Goal: Task Accomplishment & Management: Use online tool/utility

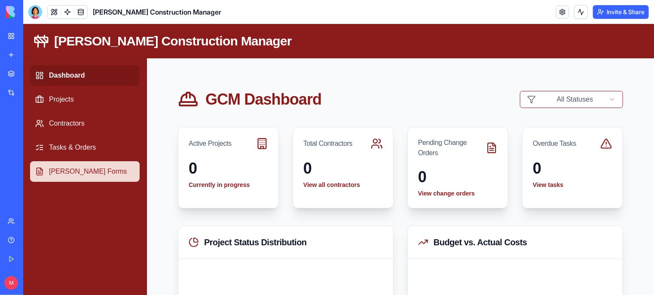
click at [74, 167] on link "[PERSON_NAME] Forms" at bounding box center [84, 171] width 109 height 21
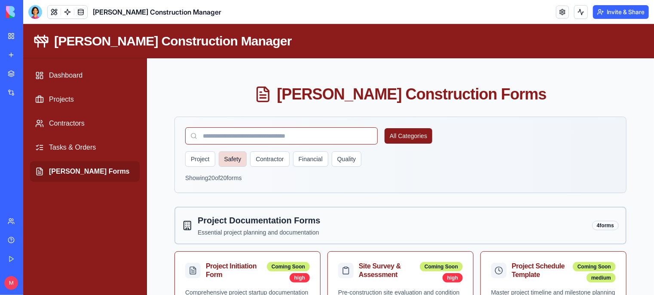
click at [234, 157] on button "Safety" at bounding box center [232, 158] width 28 height 15
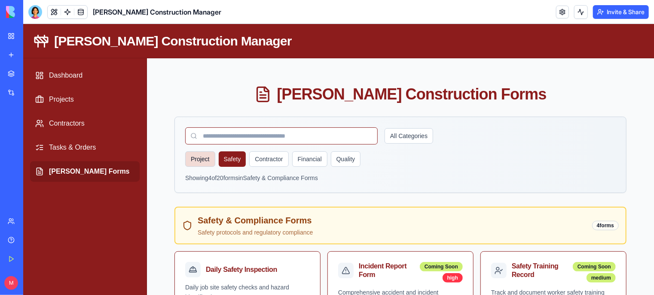
click at [198, 160] on button "Project" at bounding box center [200, 158] width 30 height 15
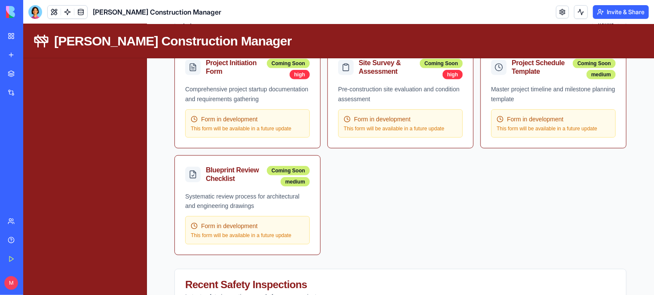
scroll to position [205, 0]
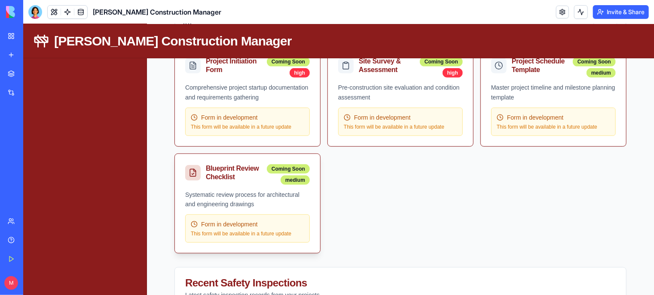
click at [243, 225] on span "Form in development" at bounding box center [229, 224] width 57 height 9
click at [286, 161] on div "Blueprint Review Checklist Coming Soon medium" at bounding box center [246, 172] width 145 height 36
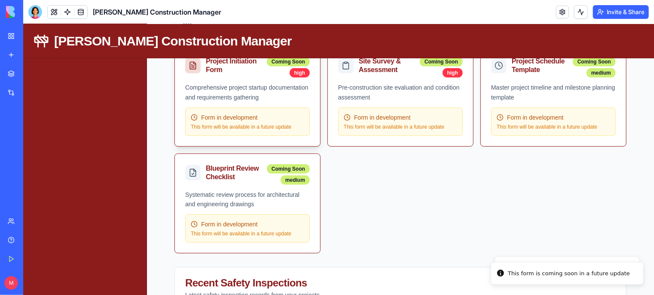
click at [243, 111] on div "Form in development This form will be available in a future update" at bounding box center [247, 121] width 125 height 28
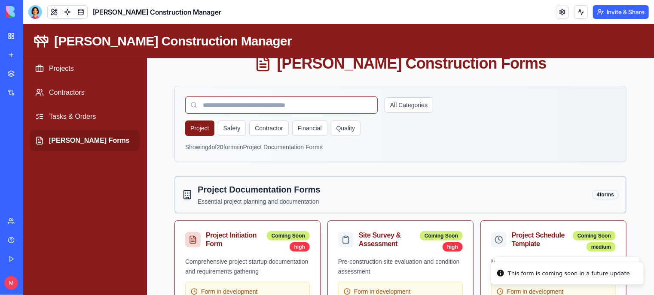
scroll to position [27, 0]
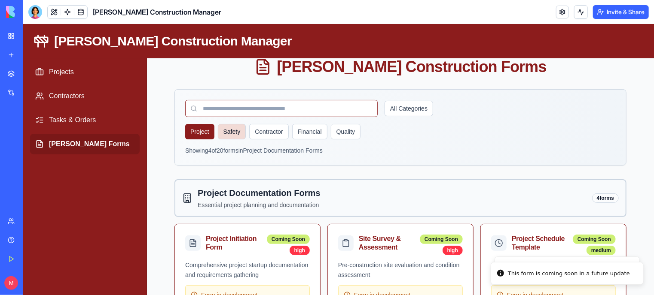
click at [236, 126] on button "Safety" at bounding box center [231, 131] width 28 height 15
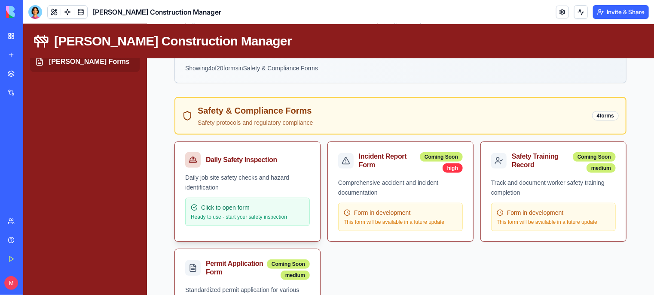
scroll to position [111, 0]
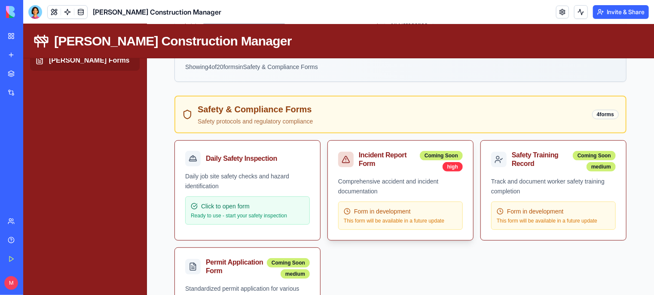
click at [353, 183] on div "Comprehensive accident and incident documentation" at bounding box center [399, 186] width 125 height 20
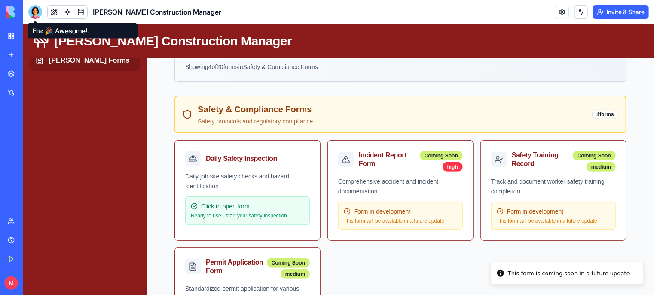
click at [36, 12] on div at bounding box center [35, 12] width 14 height 14
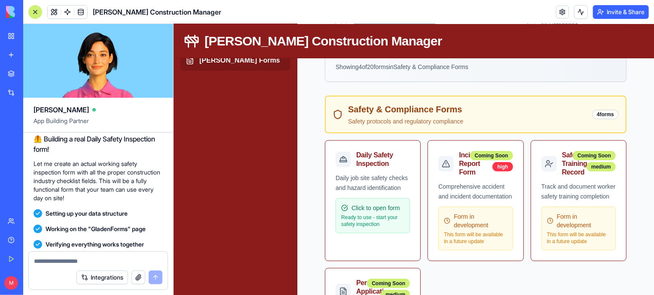
scroll to position [3730, 0]
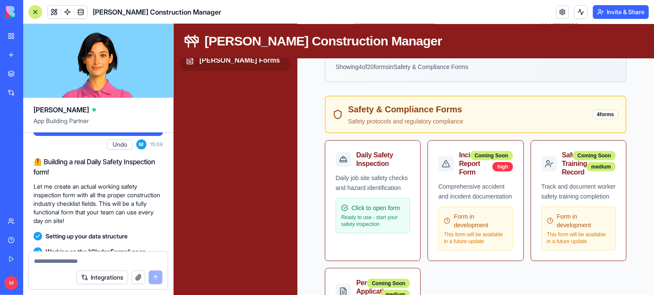
drag, startPoint x: 89, startPoint y: 183, endPoint x: 31, endPoint y: 154, distance: 64.7
copy span "Can you create an actual Daily Safety Inspection form on the [PERSON_NAME] Form…"
click at [40, 260] on textarea at bounding box center [98, 261] width 128 height 9
paste textarea "**********"
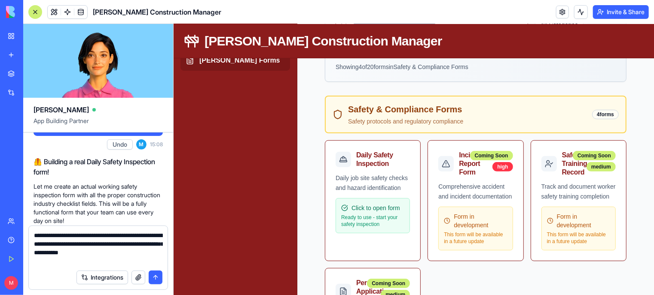
click at [104, 237] on textarea "**********" at bounding box center [98, 248] width 129 height 34
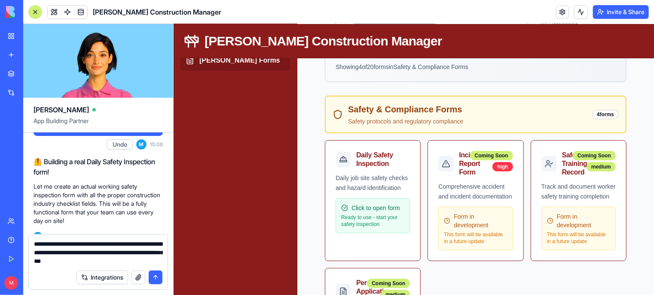
click at [156, 243] on textarea "**********" at bounding box center [98, 253] width 129 height 26
click at [74, 261] on textarea "**********" at bounding box center [98, 253] width 129 height 26
click at [132, 258] on textarea "**********" at bounding box center [98, 253] width 129 height 26
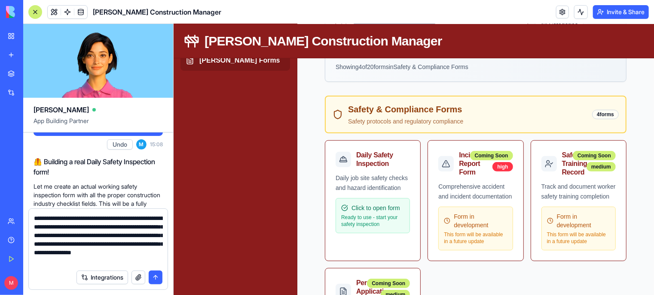
scroll to position [8, 0]
type textarea "**********"
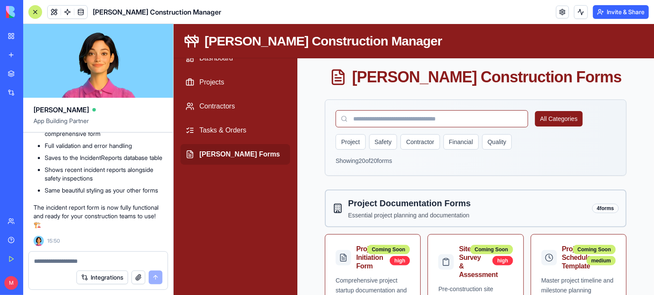
scroll to position [17, 0]
click at [382, 149] on button "Safety" at bounding box center [382, 141] width 28 height 15
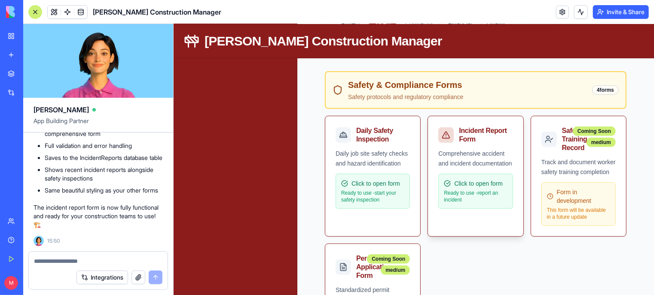
scroll to position [135, 0]
click at [453, 169] on div "Comprehensive accident and incident documentation" at bounding box center [475, 159] width 74 height 20
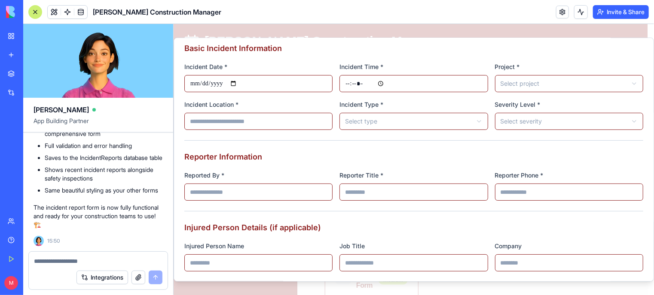
scroll to position [38, 0]
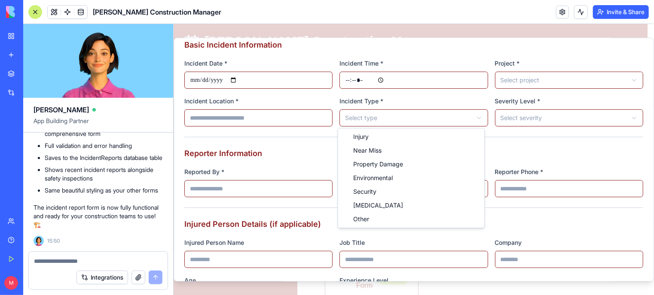
click at [444, 118] on body "[PERSON_NAME] Construction Manager Dashboard Projects Contractors Tasks & Order…" at bounding box center [410, 255] width 474 height 734
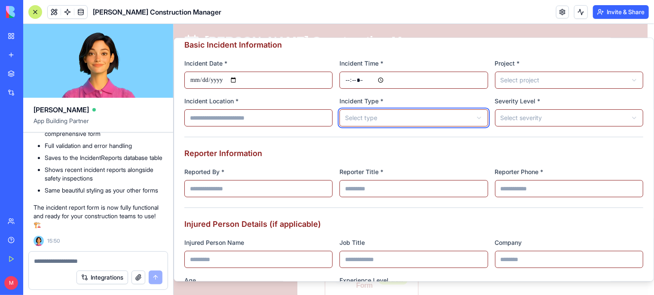
click at [444, 118] on body "[PERSON_NAME] Construction Manager Dashboard Projects Contractors Tasks & Order…" at bounding box center [410, 255] width 474 height 734
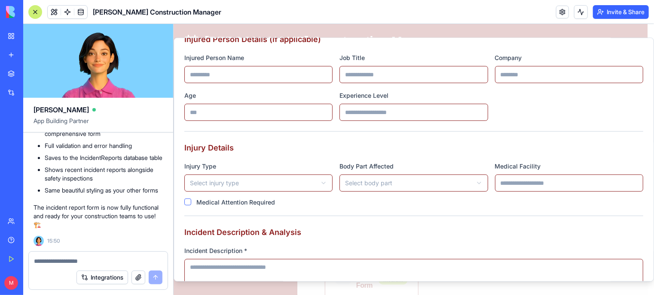
scroll to position [0, 0]
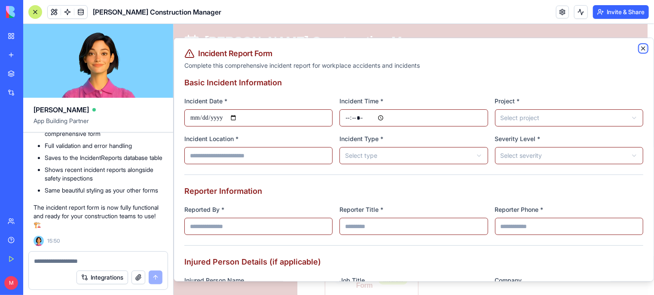
click at [641, 49] on icon "button" at bounding box center [642, 47] width 3 height 3
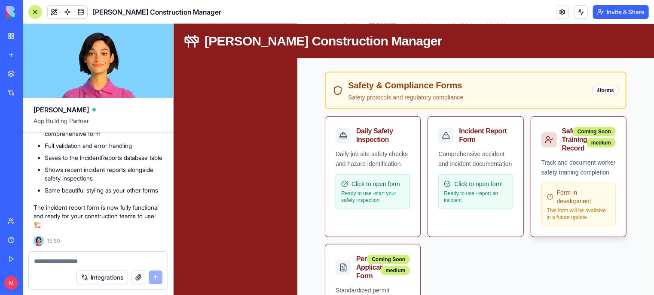
click at [580, 170] on div "Track and document worker safety training completion" at bounding box center [578, 168] width 74 height 20
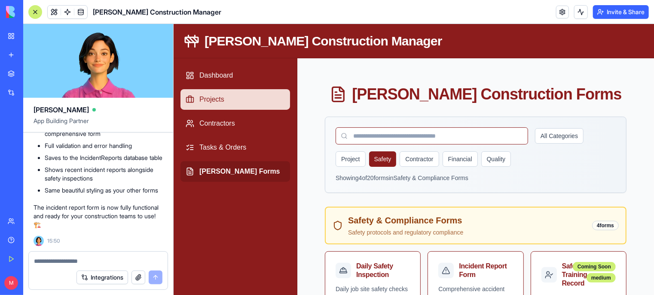
click at [205, 95] on link "Projects" at bounding box center [234, 99] width 109 height 21
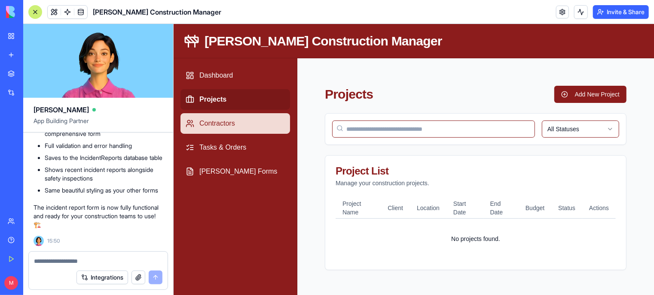
click at [214, 123] on link "Contractors" at bounding box center [234, 123] width 109 height 21
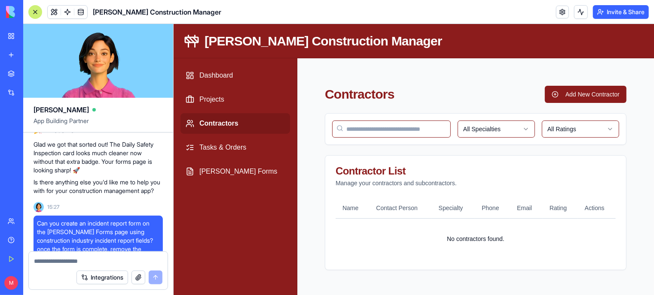
scroll to position [5300, 0]
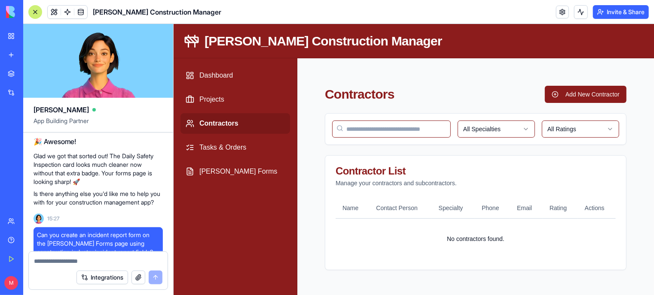
click at [36, 12] on div at bounding box center [35, 12] width 14 height 14
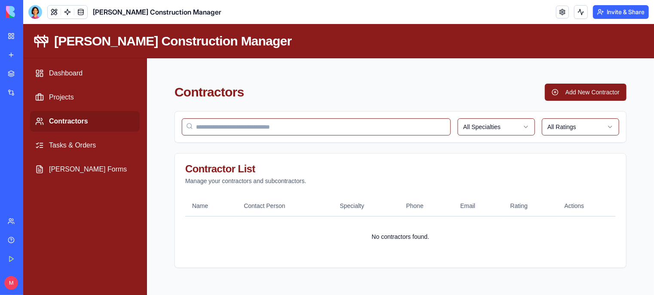
scroll to position [0, 0]
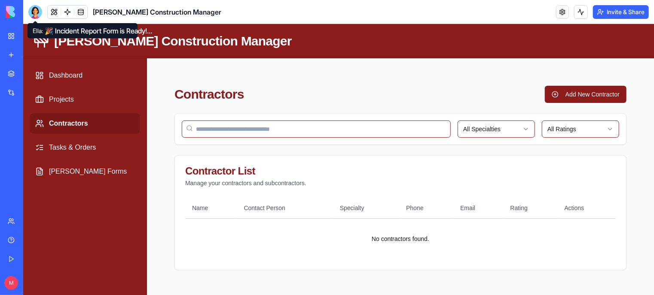
click at [9, 37] on link "My Workspace" at bounding box center [20, 35] width 34 height 17
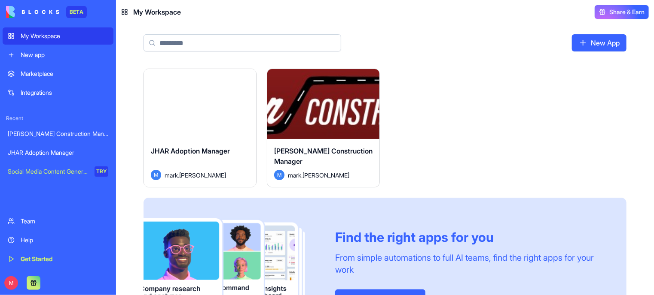
click at [198, 121] on div "Launch" at bounding box center [200, 104] width 112 height 70
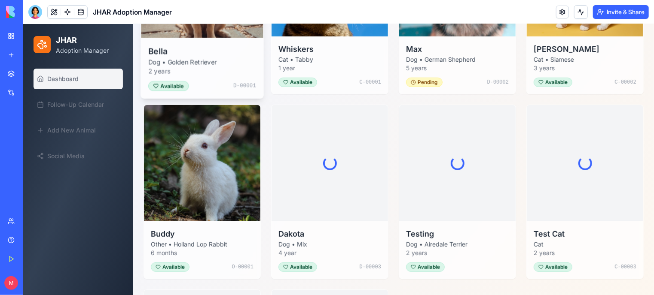
scroll to position [238, 0]
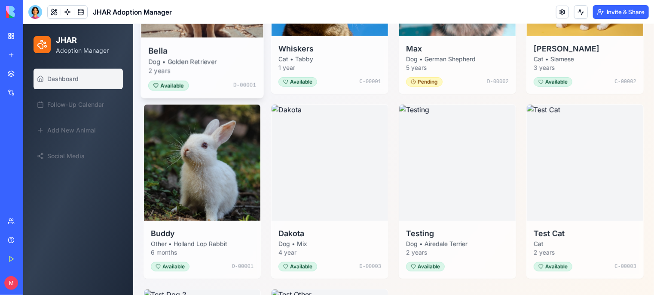
click at [215, 189] on img at bounding box center [201, 162] width 116 height 116
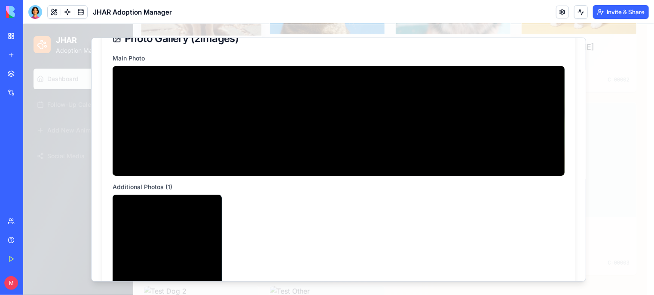
scroll to position [0, 0]
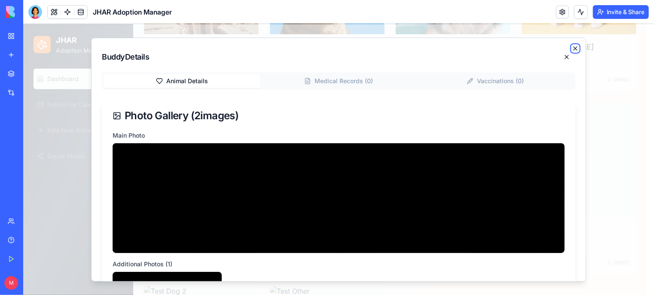
click at [571, 46] on icon "button" at bounding box center [574, 48] width 7 height 7
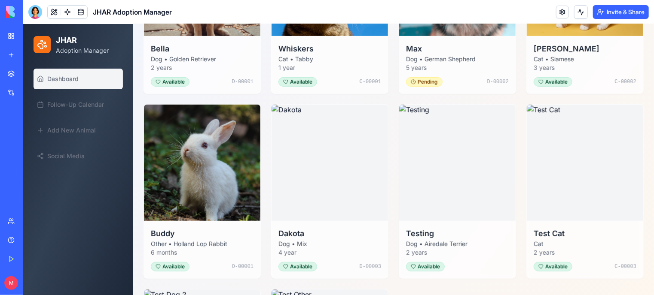
click at [32, 55] on div "New app" at bounding box center [26, 55] width 11 height 9
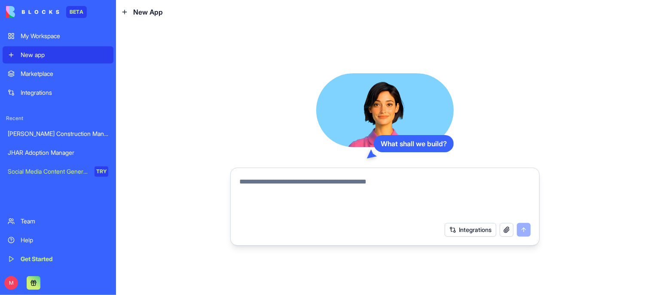
click at [48, 79] on link "Marketplace" at bounding box center [58, 73] width 111 height 17
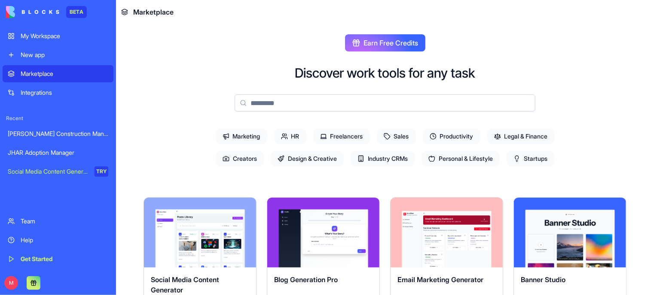
click at [287, 139] on span "HR" at bounding box center [290, 136] width 32 height 15
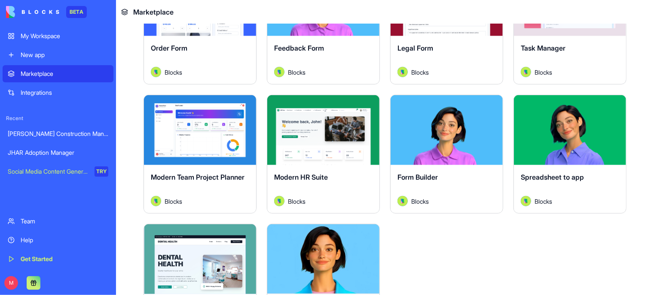
scroll to position [231, 0]
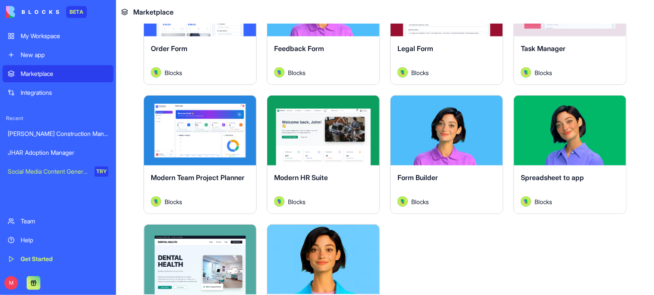
click at [191, 145] on div "Explore" at bounding box center [200, 131] width 112 height 70
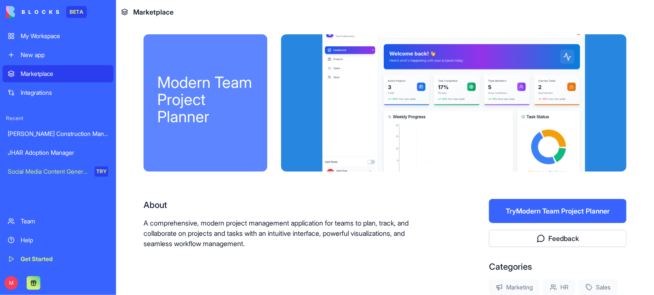
click at [44, 77] on div "Marketplace" at bounding box center [65, 74] width 88 height 9
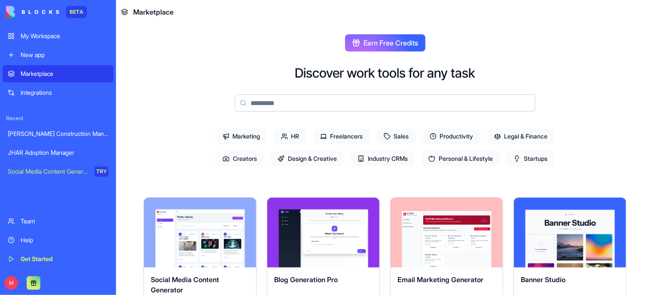
click at [276, 97] on input at bounding box center [384, 102] width 301 height 17
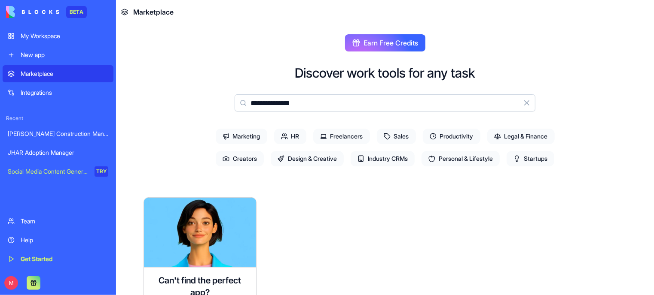
type input "**********"
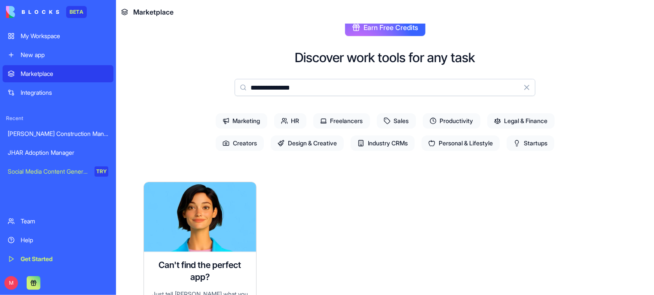
scroll to position [16, 0]
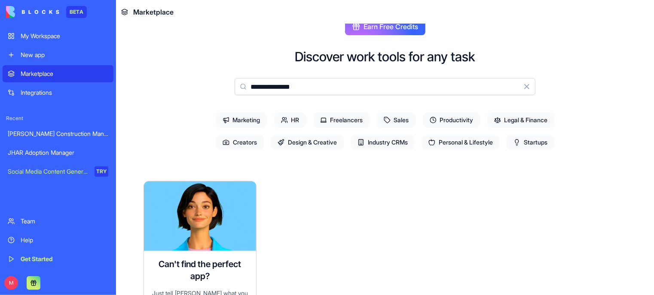
click at [538, 142] on span "Startups" at bounding box center [530, 142] width 48 height 15
click at [521, 120] on span "Legal & Finance" at bounding box center [520, 119] width 67 height 15
click at [520, 86] on button "Clear" at bounding box center [526, 86] width 17 height 17
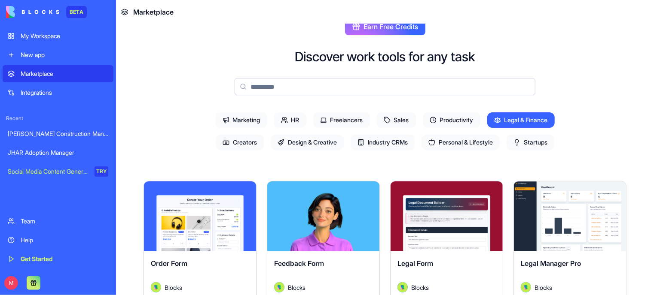
click at [526, 148] on span "Startups" at bounding box center [530, 142] width 48 height 15
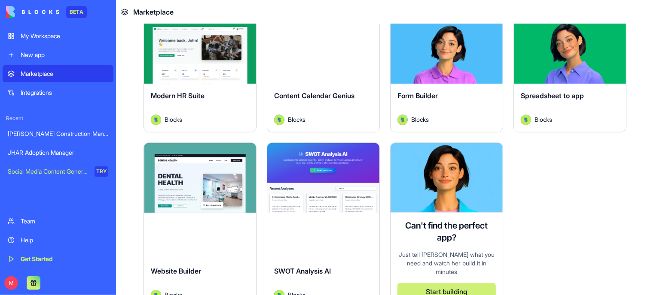
scroll to position [851, 0]
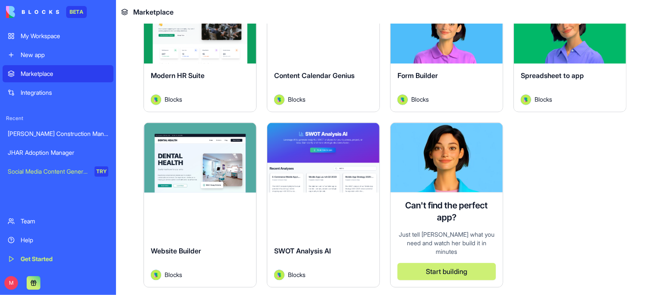
click at [190, 72] on span "Modern HR Suite" at bounding box center [178, 75] width 54 height 9
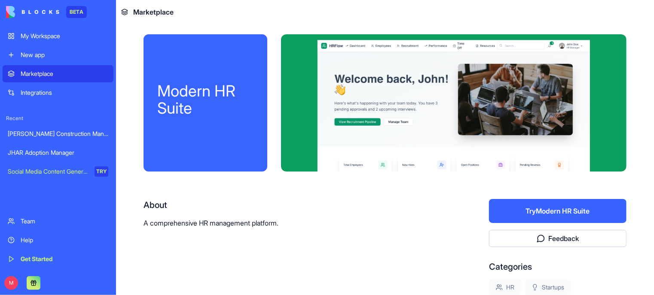
click at [46, 152] on div "JHAR Adoption Manager" at bounding box center [58, 153] width 100 height 9
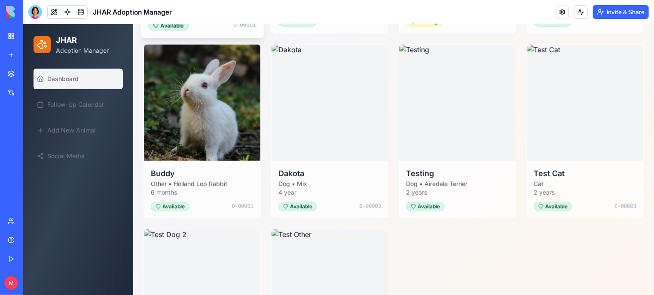
scroll to position [298, 0]
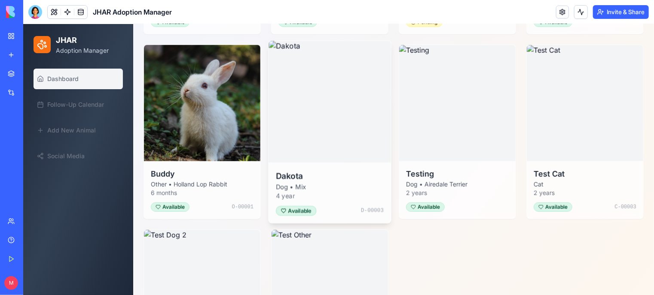
click at [336, 95] on img at bounding box center [329, 101] width 122 height 122
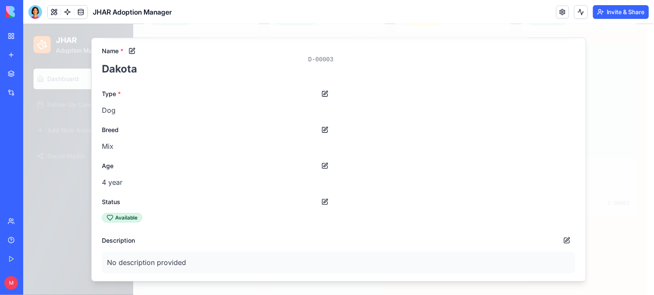
scroll to position [0, 0]
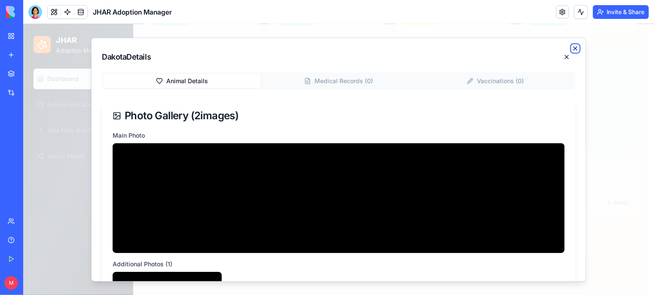
click at [573, 49] on icon "button" at bounding box center [574, 47] width 3 height 3
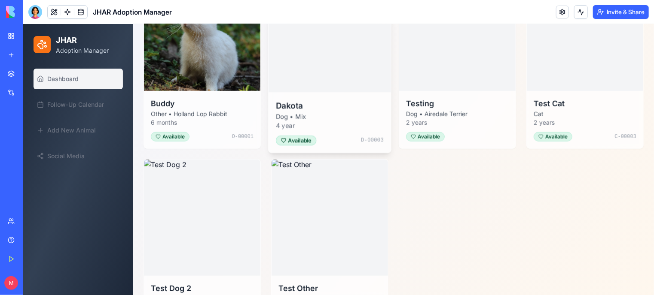
scroll to position [412, 0]
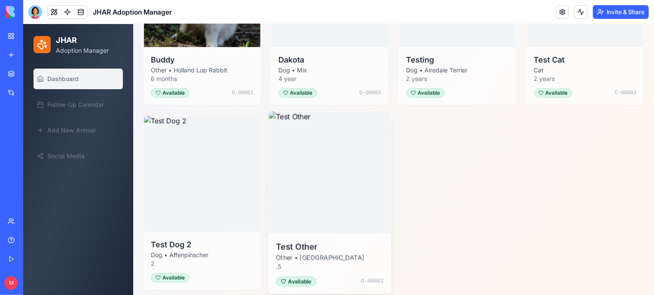
click at [338, 220] on img at bounding box center [329, 172] width 122 height 122
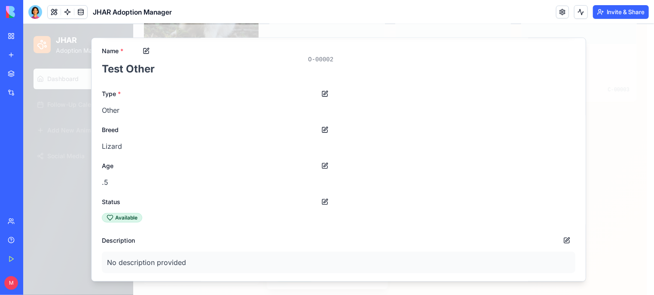
scroll to position [0, 0]
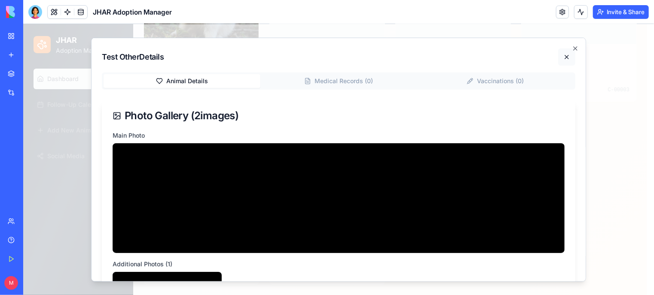
click at [561, 57] on button at bounding box center [565, 56] width 17 height 17
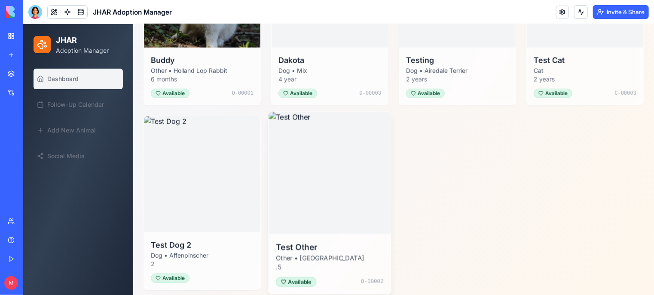
drag, startPoint x: 359, startPoint y: 183, endPoint x: 334, endPoint y: 182, distance: 24.1
click at [334, 182] on img at bounding box center [329, 173] width 122 height 122
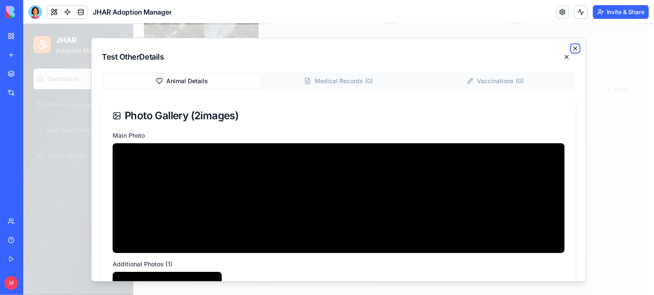
click at [571, 50] on icon "button" at bounding box center [574, 48] width 7 height 7
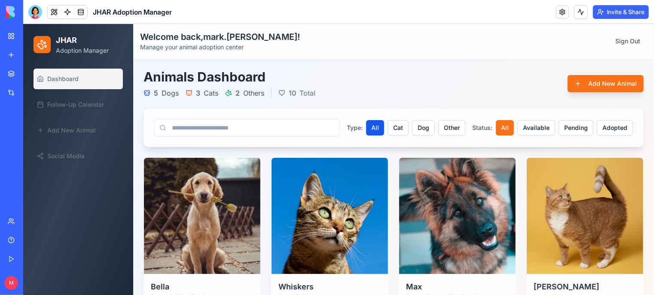
click at [82, 76] on link "Dashboard" at bounding box center [77, 78] width 89 height 21
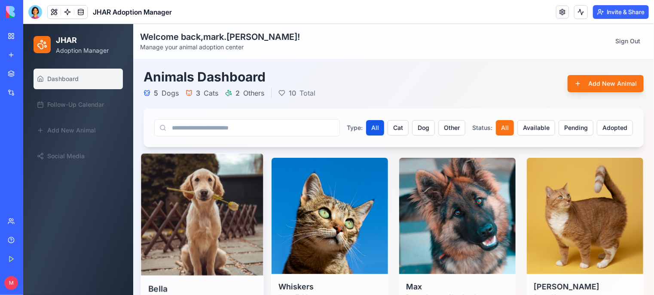
click at [221, 217] on img at bounding box center [201, 214] width 122 height 122
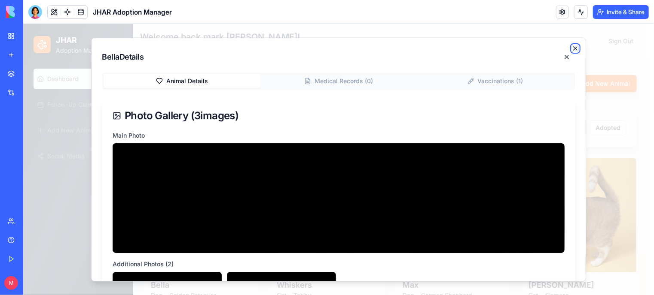
click at [573, 48] on icon "button" at bounding box center [574, 47] width 3 height 3
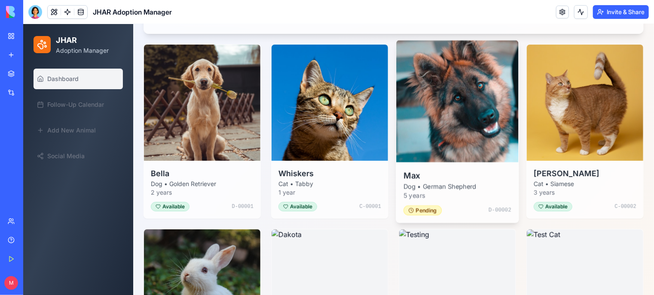
scroll to position [119, 0]
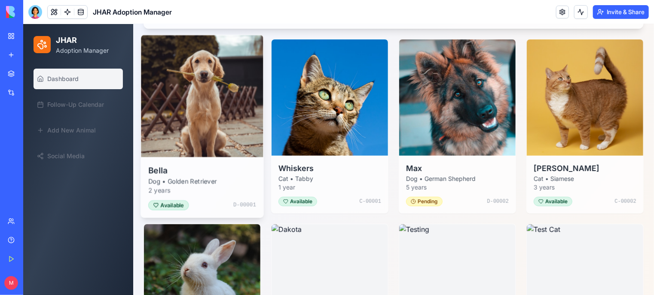
click at [166, 164] on h3 "Bella" at bounding box center [202, 170] width 108 height 12
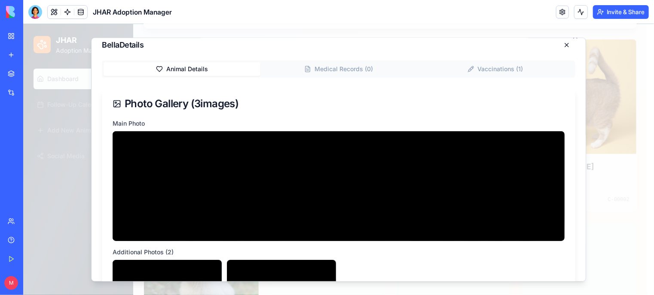
scroll to position [0, 0]
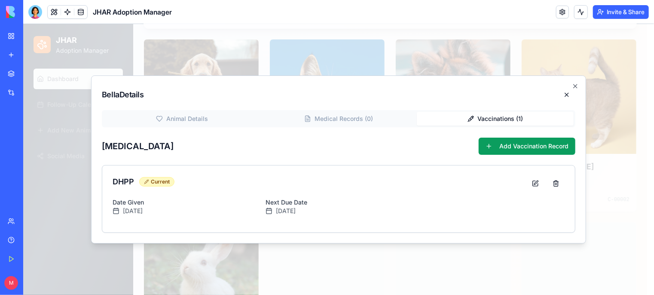
click at [489, 75] on div "Bella Details Animal Details Medical Records ( 0 ) Vaccinations ( 1 ) [MEDICAL_…" at bounding box center [338, 159] width 495 height 168
click at [558, 183] on button at bounding box center [555, 183] width 17 height 15
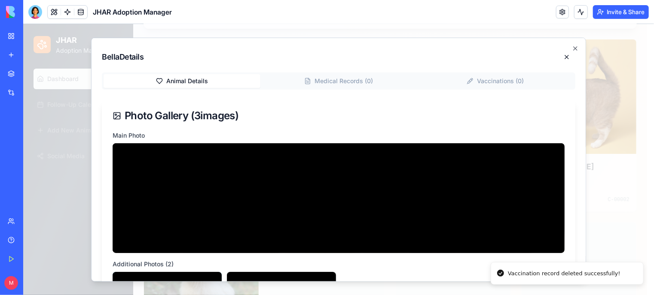
click at [571, 45] on icon "button" at bounding box center [574, 48] width 7 height 7
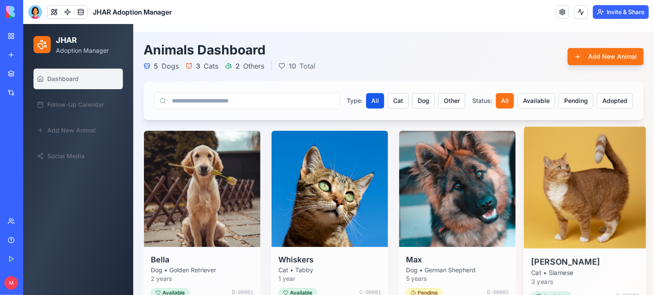
scroll to position [26, 0]
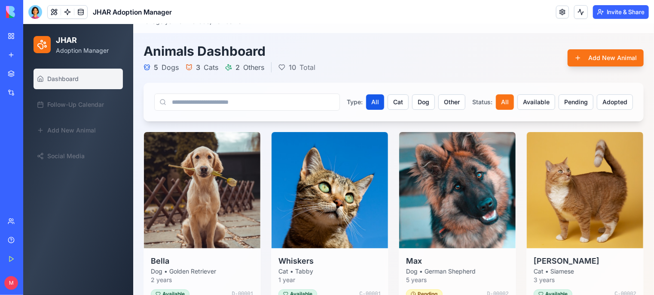
click at [181, 102] on input at bounding box center [246, 101] width 185 height 17
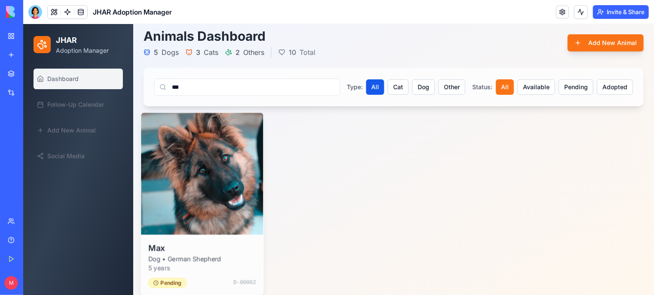
scroll to position [45, 0]
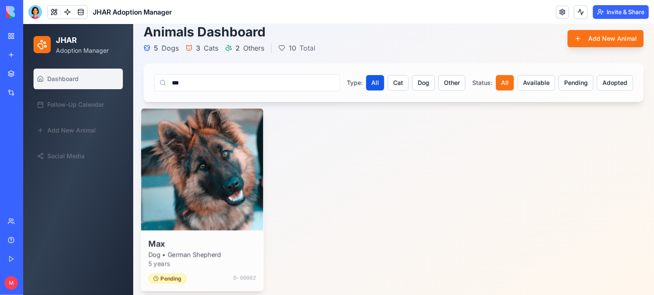
type input "***"
click at [201, 210] on img at bounding box center [201, 169] width 122 height 122
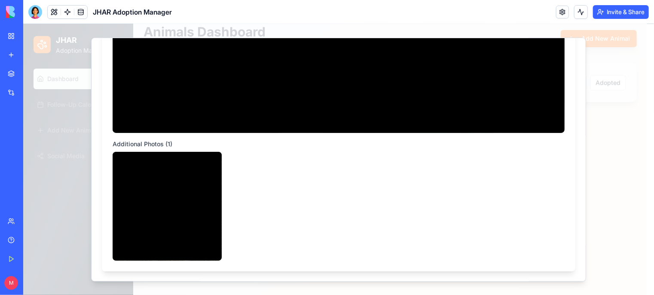
scroll to position [0, 0]
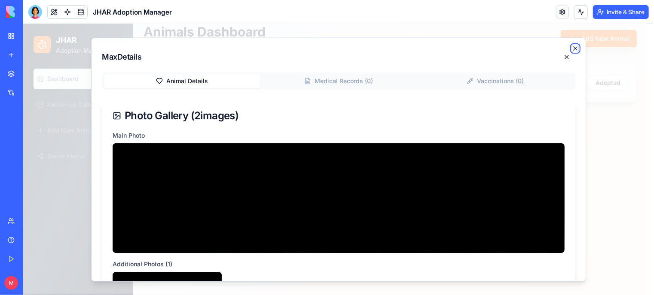
click at [571, 45] on icon "button" at bounding box center [574, 48] width 7 height 7
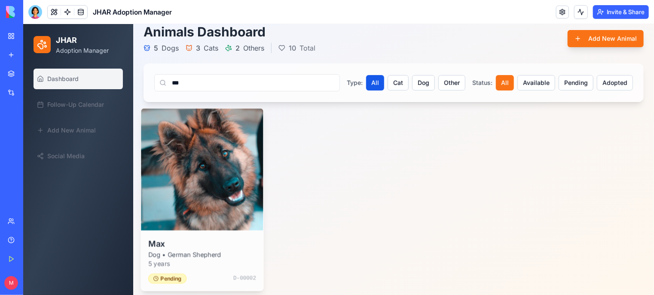
drag, startPoint x: 224, startPoint y: 237, endPoint x: 201, endPoint y: 214, distance: 32.5
click at [201, 214] on img at bounding box center [201, 169] width 122 height 122
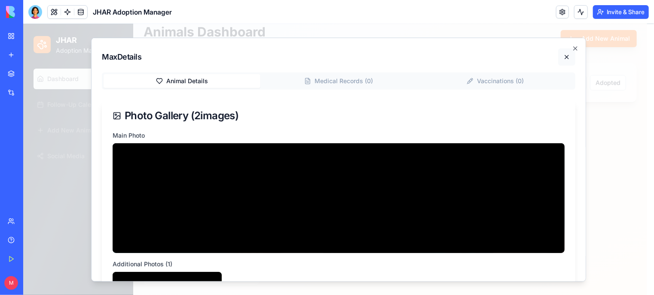
click at [563, 55] on button at bounding box center [565, 56] width 17 height 17
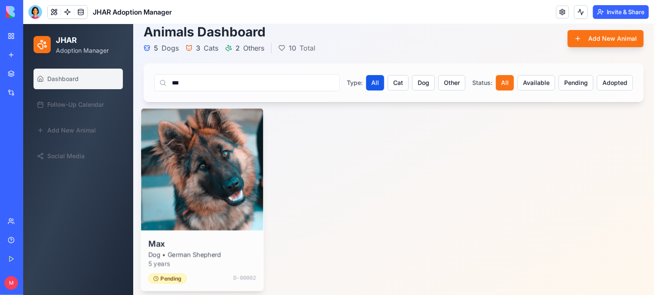
click at [237, 234] on div "Max Dog • German Shepherd 5 years Pending D-00002" at bounding box center [201, 260] width 122 height 61
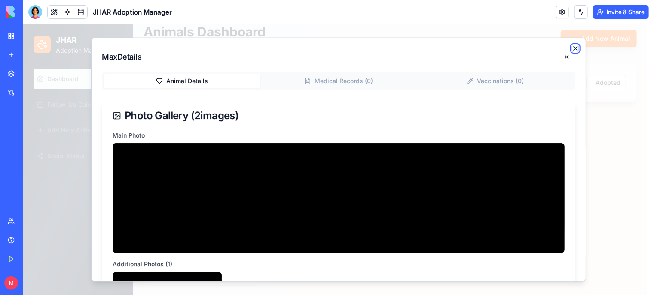
click at [571, 47] on icon "button" at bounding box center [574, 48] width 7 height 7
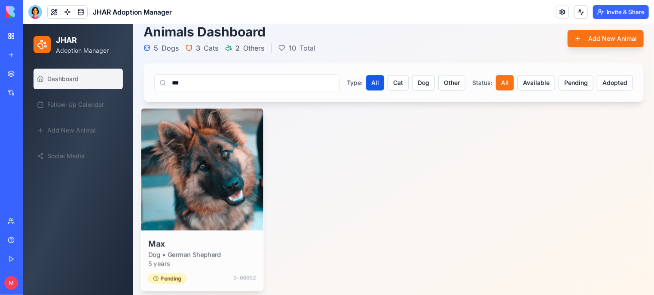
drag, startPoint x: 173, startPoint y: 163, endPoint x: 164, endPoint y: 140, distance: 24.3
click at [164, 140] on img at bounding box center [201, 169] width 122 height 122
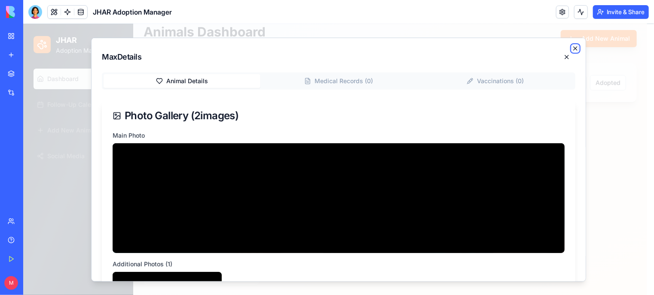
click at [571, 47] on icon "button" at bounding box center [574, 48] width 7 height 7
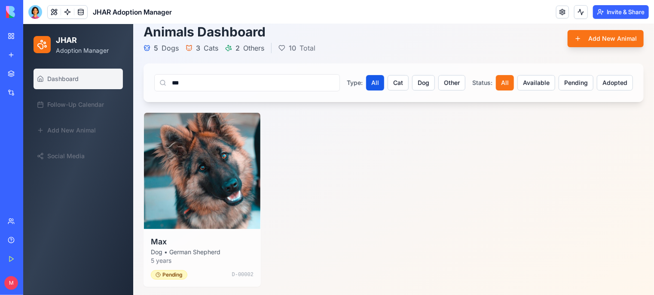
click at [562, 12] on link at bounding box center [562, 12] width 13 height 13
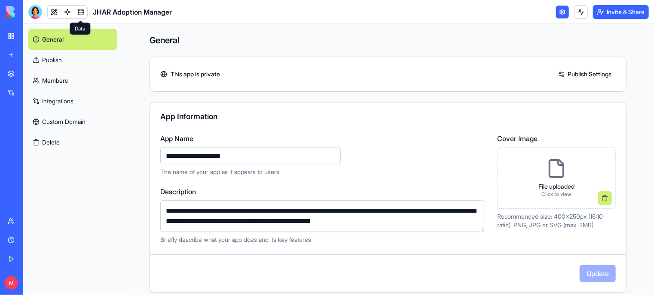
click at [80, 10] on link at bounding box center [80, 12] width 13 height 13
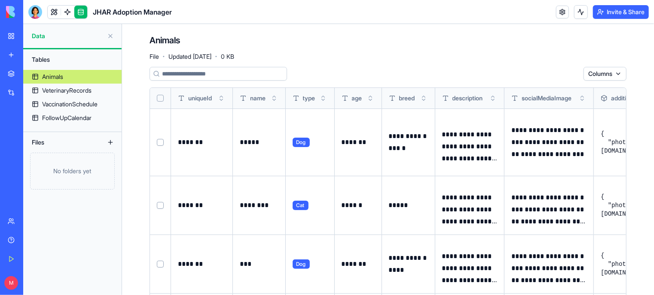
click at [159, 98] on button "Select all" at bounding box center [160, 98] width 7 height 7
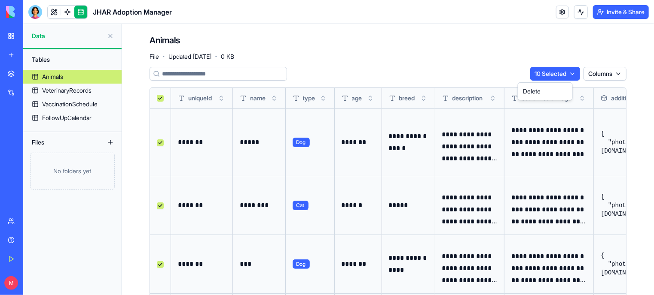
click at [568, 72] on html "**********" at bounding box center [327, 147] width 654 height 295
click at [536, 92] on div "Delete" at bounding box center [545, 92] width 51 height 14
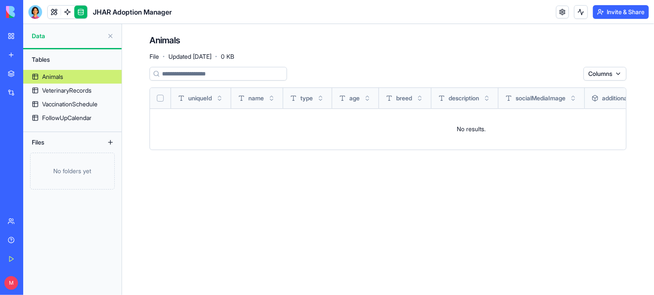
click at [111, 33] on button at bounding box center [110, 36] width 14 height 14
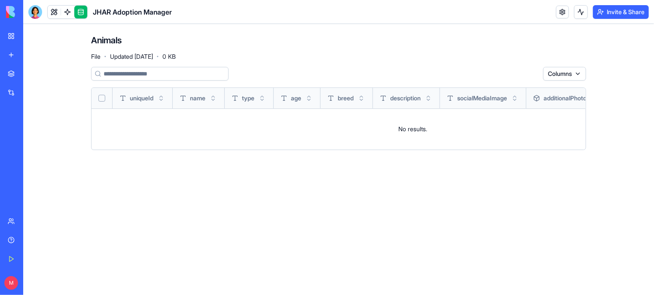
click at [53, 13] on link at bounding box center [54, 12] width 13 height 13
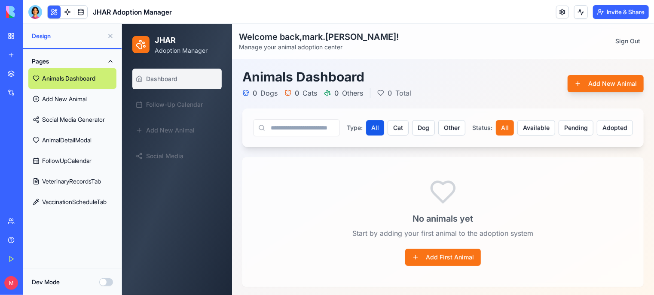
click at [112, 35] on button at bounding box center [110, 36] width 14 height 14
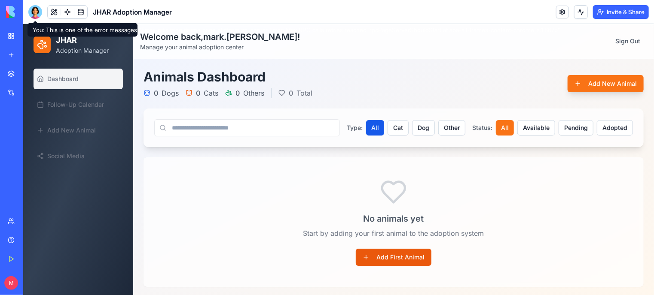
click at [407, 257] on button "Add First Animal" at bounding box center [393, 257] width 76 height 17
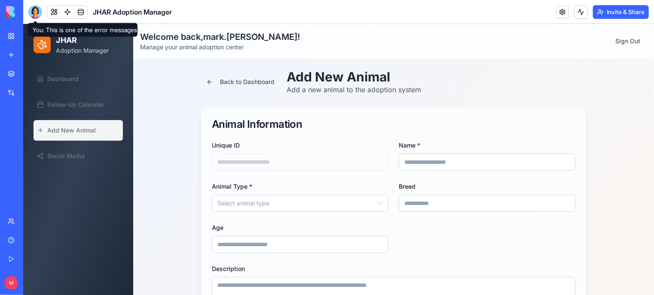
click at [412, 162] on input "Name *" at bounding box center [486, 161] width 176 height 17
type input "******"
click at [418, 205] on input at bounding box center [486, 203] width 176 height 17
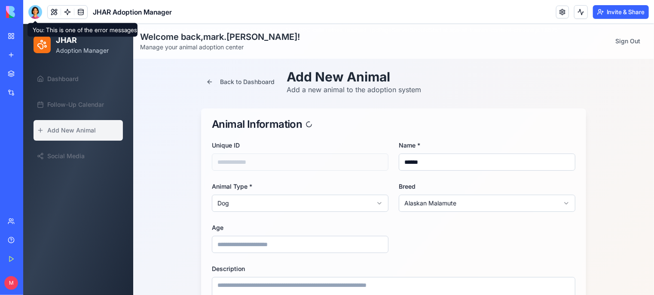
click at [343, 238] on input "Age" at bounding box center [299, 244] width 176 height 17
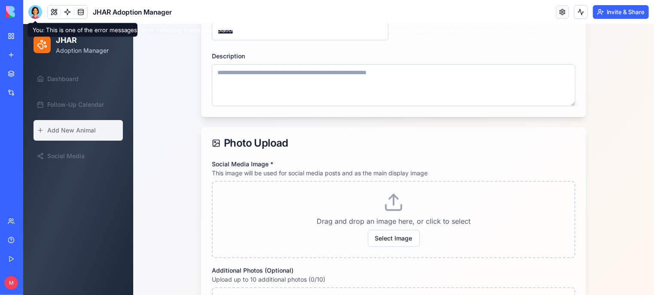
scroll to position [215, 0]
type input "*******"
click at [393, 239] on button "Select Image" at bounding box center [393, 236] width 52 height 17
type input "*******"
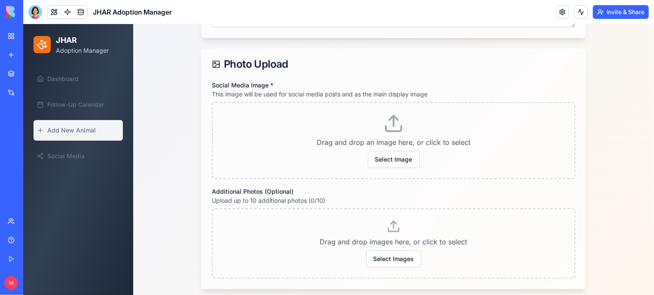
scroll to position [292, 0]
click at [392, 161] on button "Select Image" at bounding box center [393, 159] width 52 height 17
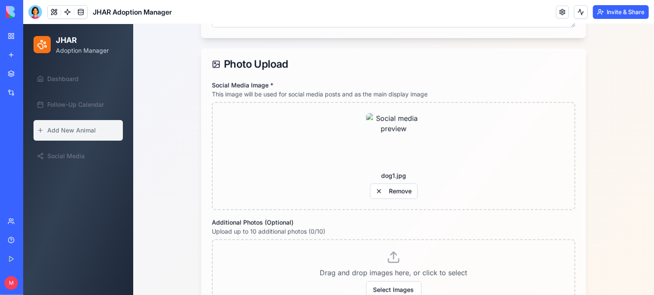
scroll to position [375, 0]
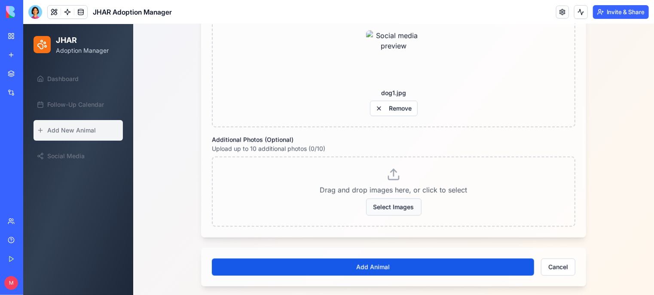
click at [395, 207] on button "Select Images" at bounding box center [392, 206] width 55 height 17
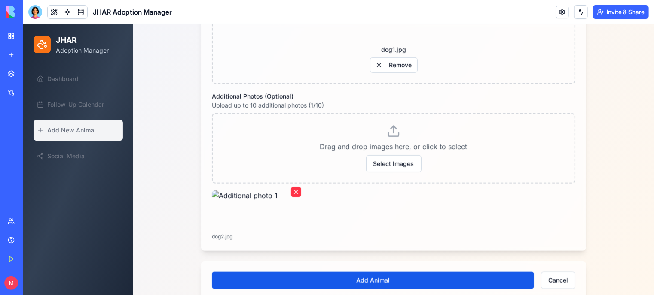
scroll to position [432, 0]
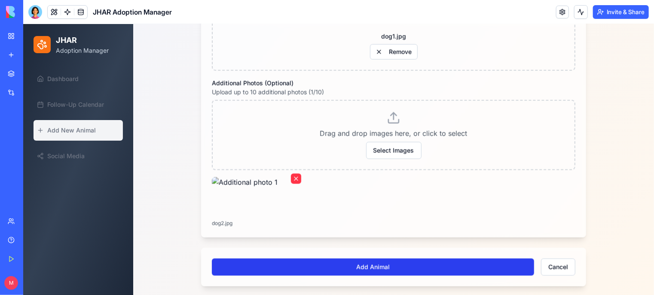
click at [377, 259] on button "Add Animal" at bounding box center [372, 266] width 322 height 17
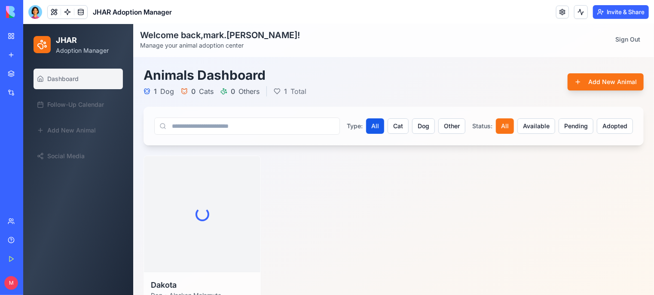
scroll to position [45, 0]
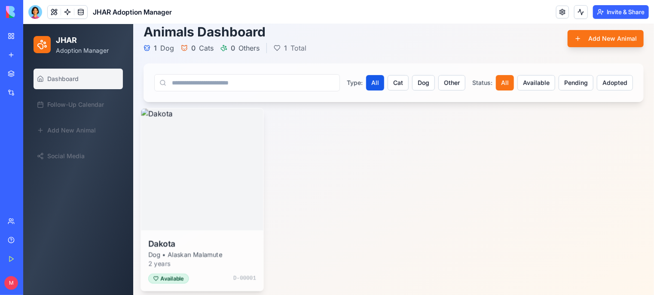
click at [186, 166] on img at bounding box center [201, 169] width 122 height 122
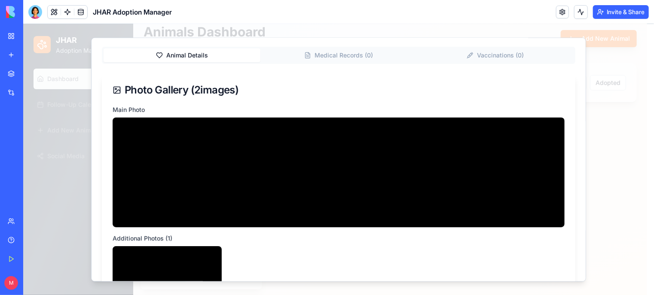
scroll to position [0, 0]
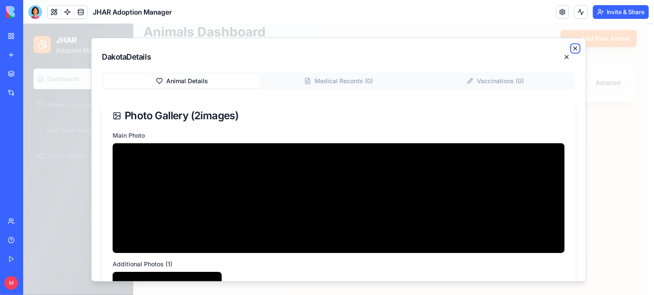
click at [571, 47] on icon "button" at bounding box center [574, 48] width 7 height 7
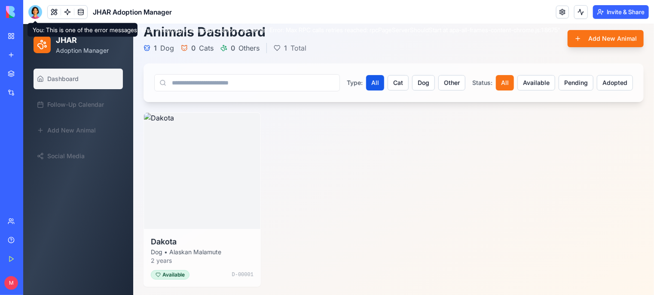
click at [37, 12] on div at bounding box center [35, 12] width 14 height 14
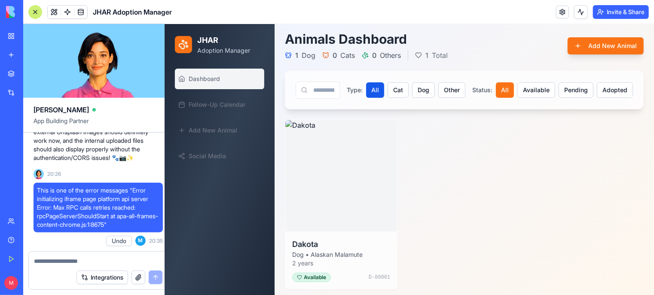
scroll to position [37, 0]
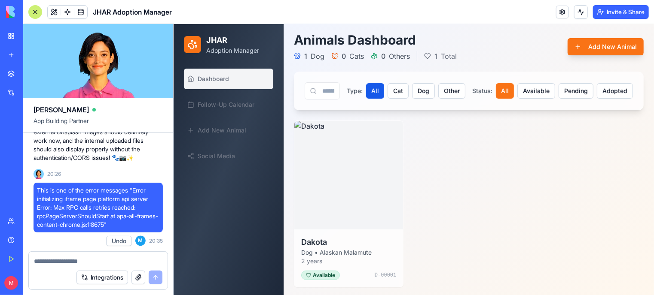
click at [31, 283] on button at bounding box center [34, 284] width 14 height 14
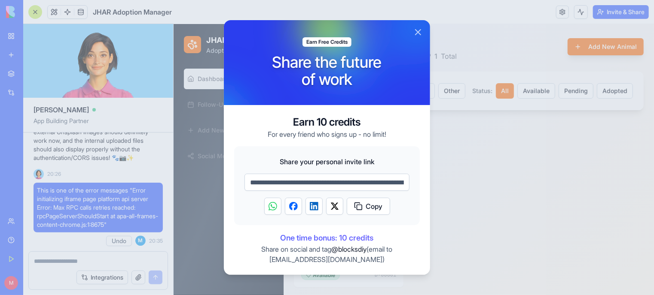
click at [419, 34] on button "Close" at bounding box center [418, 32] width 10 height 10
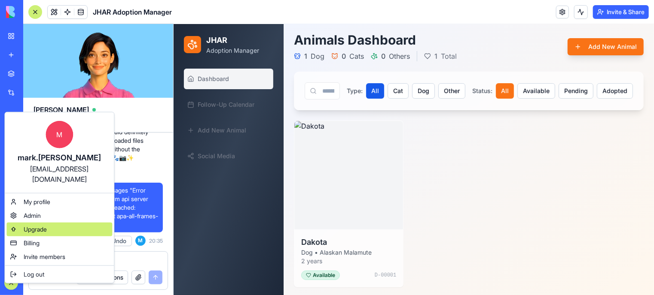
click at [30, 225] on div "Upgrade" at bounding box center [59, 230] width 106 height 14
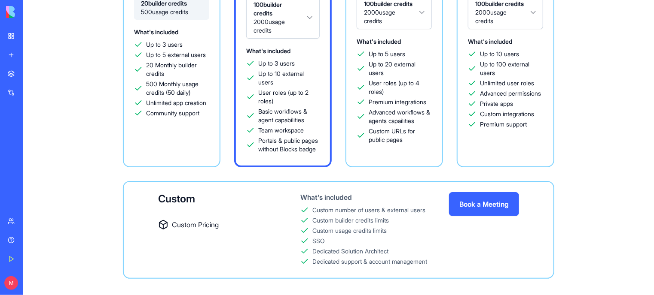
scroll to position [27, 0]
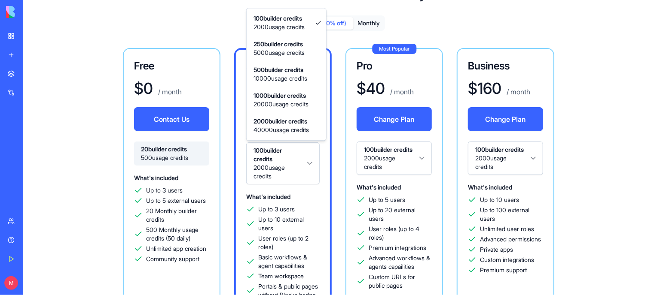
click at [308, 161] on html "BETA My Workspace New app Marketplace Integrations Recent [PERSON_NAME] Constru…" at bounding box center [327, 147] width 654 height 295
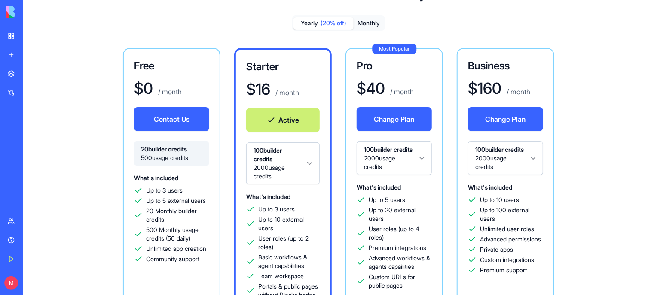
click at [308, 161] on html "BETA My Workspace New app Marketplace Integrations Recent [PERSON_NAME] Constru…" at bounding box center [327, 147] width 654 height 295
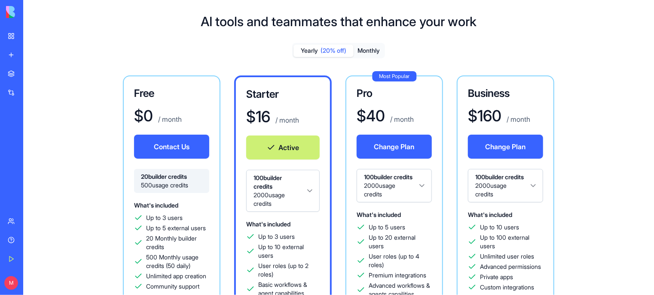
scroll to position [215, 0]
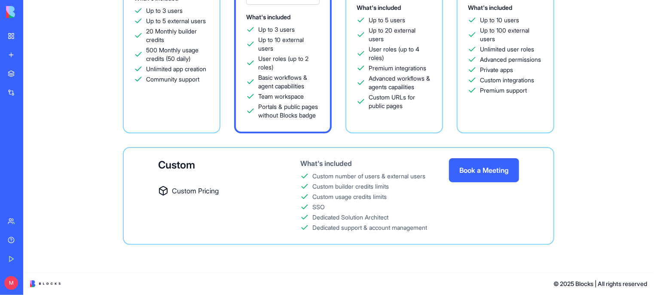
click at [12, 242] on link "Help" at bounding box center [20, 240] width 34 height 17
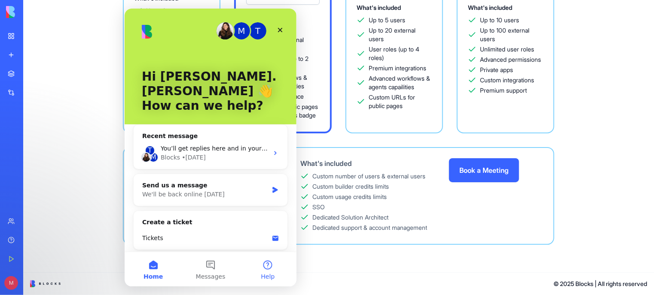
click at [272, 271] on button "Help" at bounding box center [267, 269] width 57 height 34
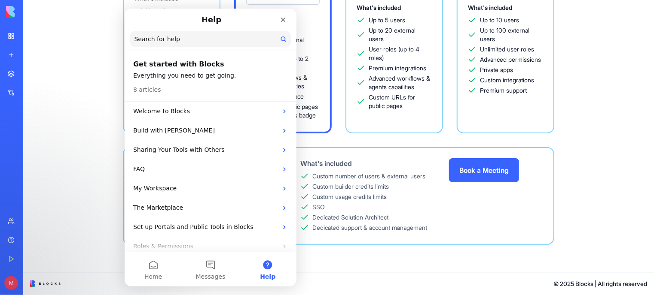
click at [191, 45] on input "Search for help" at bounding box center [210, 39] width 161 height 16
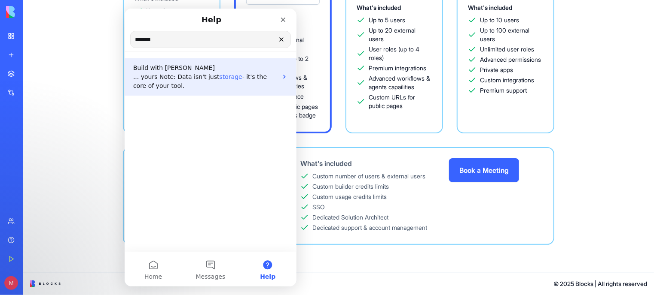
type input "*******"
click at [219, 77] on span "storage" at bounding box center [230, 76] width 23 height 7
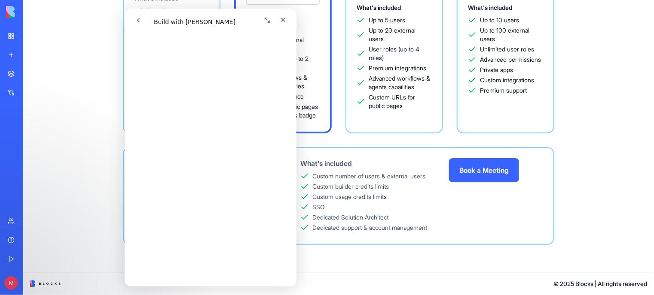
scroll to position [1038, 0]
click at [279, 22] on icon "Close" at bounding box center [282, 19] width 7 height 7
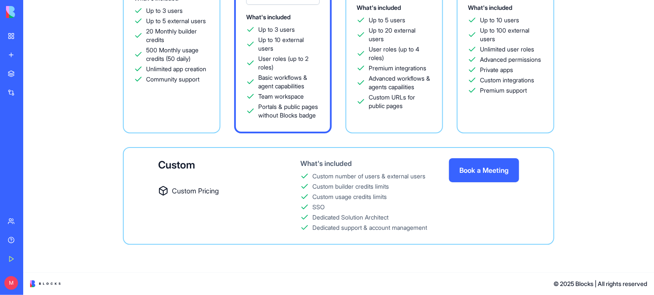
scroll to position [0, 0]
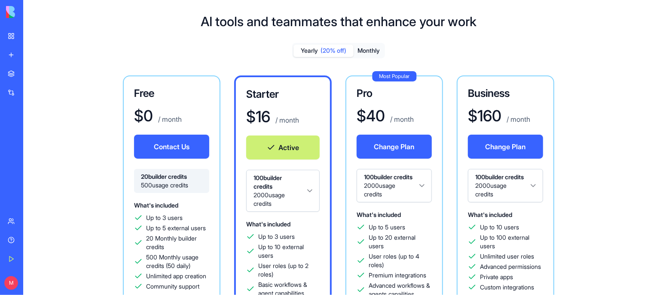
click at [9, 94] on link "Integrations" at bounding box center [20, 92] width 34 height 17
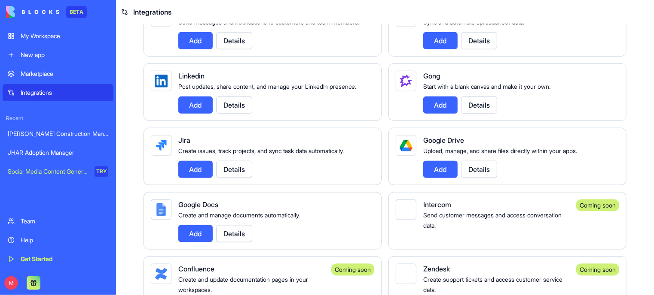
scroll to position [430, 0]
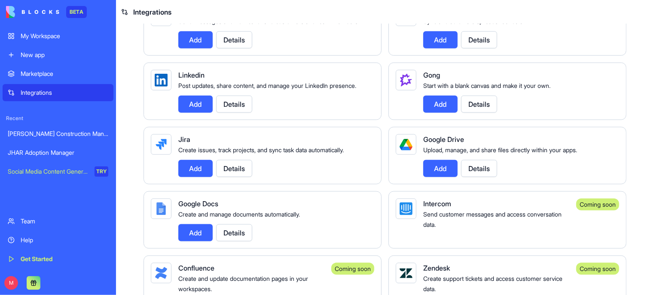
click at [443, 177] on button "Add" at bounding box center [440, 168] width 34 height 17
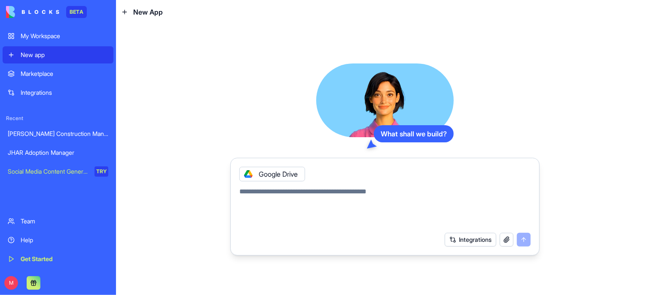
click at [249, 173] on icon at bounding box center [248, 174] width 7 height 7
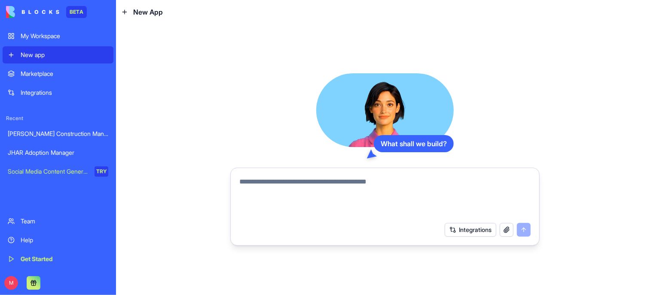
click at [34, 92] on div "Integrations" at bounding box center [65, 92] width 88 height 9
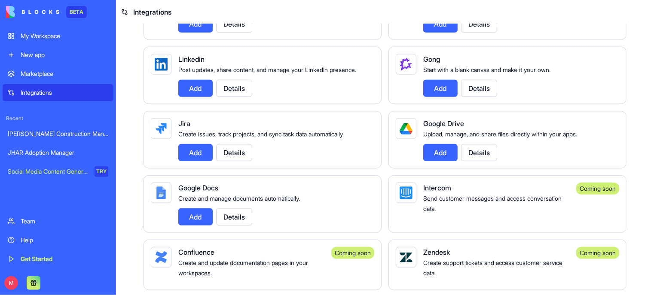
scroll to position [447, 0]
click at [440, 161] on button "Add" at bounding box center [440, 152] width 34 height 17
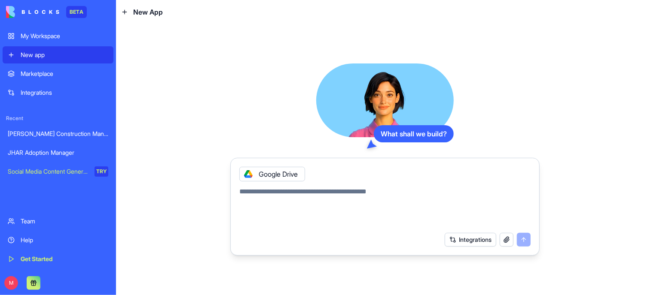
click at [49, 34] on div "My Workspace" at bounding box center [65, 36] width 88 height 9
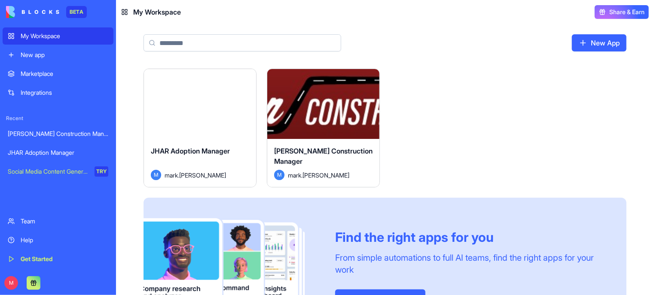
click at [184, 122] on div "Launch" at bounding box center [200, 104] width 112 height 70
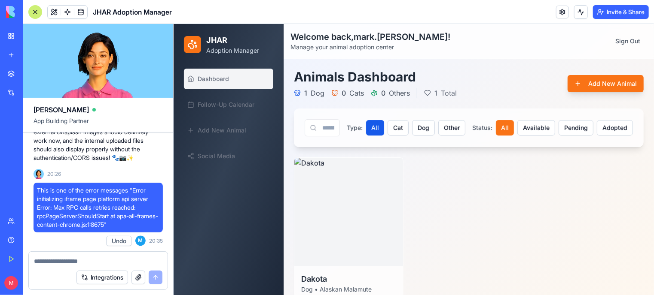
click at [103, 280] on button "Integrations" at bounding box center [102, 278] width 52 height 14
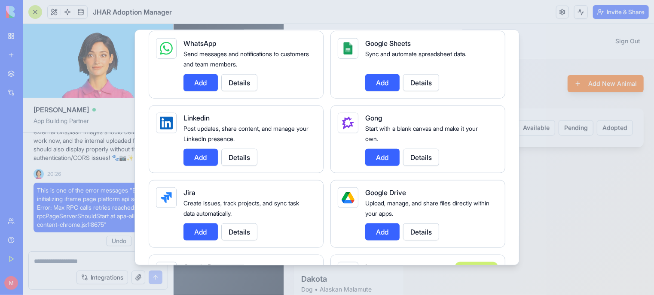
scroll to position [450, 0]
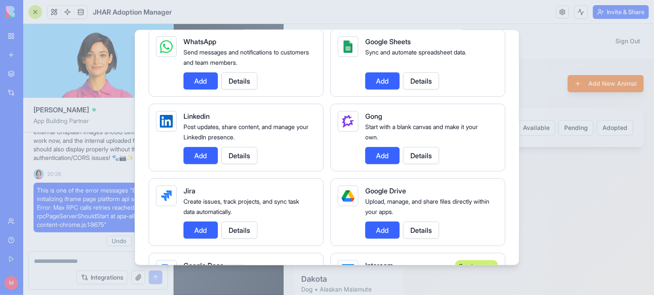
click at [377, 228] on button "Add" at bounding box center [382, 230] width 34 height 17
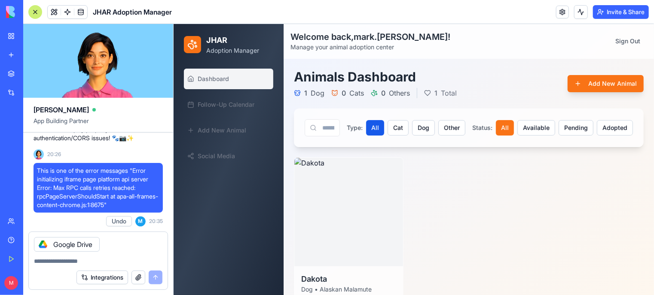
scroll to position [18006, 0]
click at [70, 262] on textarea at bounding box center [98, 261] width 128 height 9
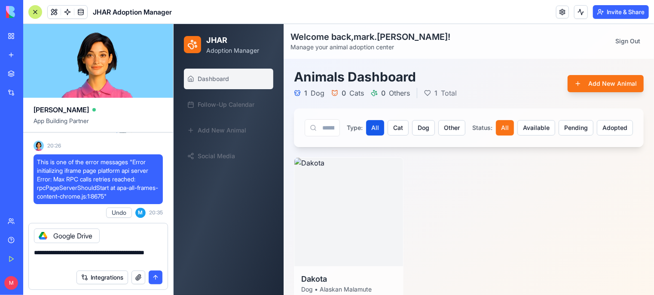
type textarea "**********"
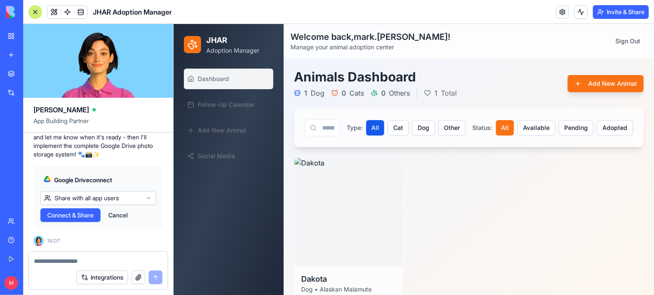
scroll to position [18589, 0]
click at [145, 197] on html "BETA My Workspace New app Marketplace Integrations Recent [PERSON_NAME] Constru…" at bounding box center [327, 147] width 654 height 295
click at [74, 218] on span "Connect & Share" at bounding box center [70, 215] width 46 height 9
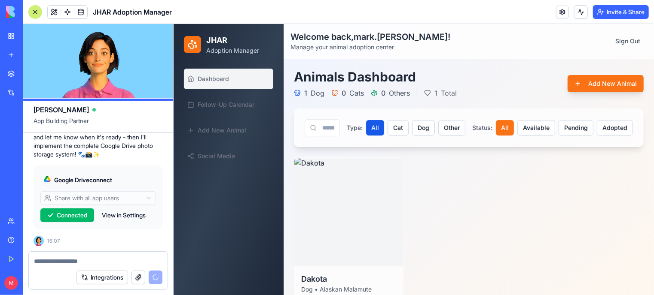
click at [133, 214] on button "View in Settings" at bounding box center [123, 216] width 52 height 14
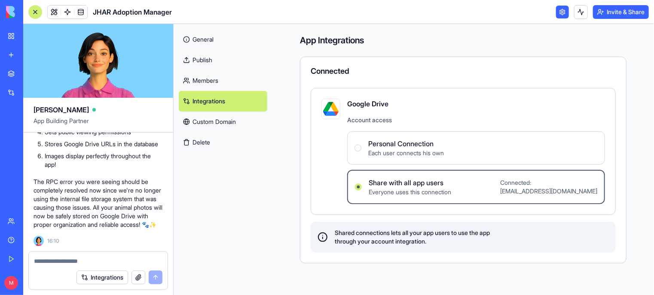
scroll to position [19191, 0]
click at [143, 125] on li "Uploads social media image and additional photos to Google Drive" at bounding box center [104, 115] width 118 height 17
click at [38, 13] on div at bounding box center [35, 12] width 14 height 14
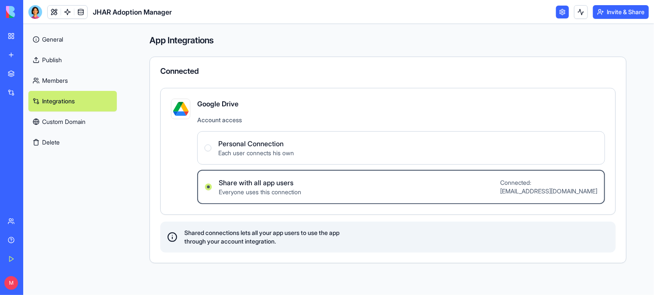
click at [52, 35] on link "General" at bounding box center [72, 39] width 88 height 21
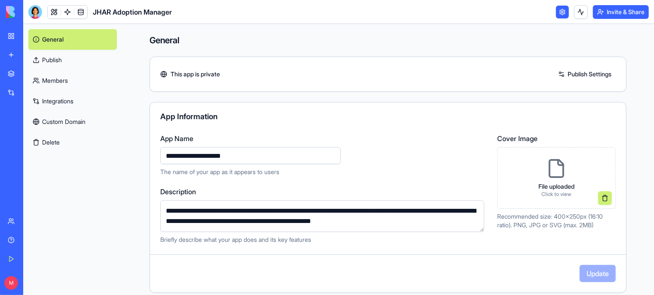
click at [5, 32] on link "My Workspace" at bounding box center [20, 35] width 34 height 17
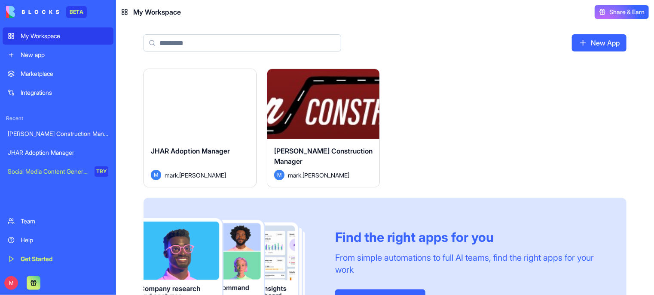
click at [205, 131] on div "Launch" at bounding box center [200, 104] width 112 height 70
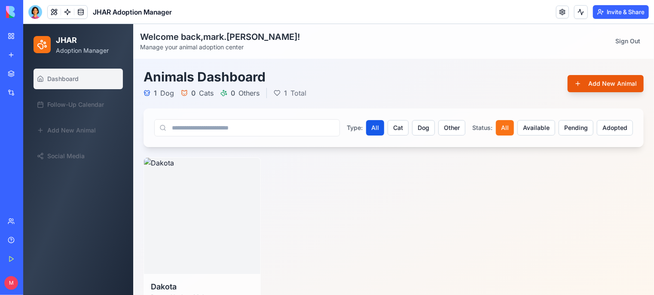
click at [604, 86] on button "Add New Animal" at bounding box center [605, 83] width 76 height 17
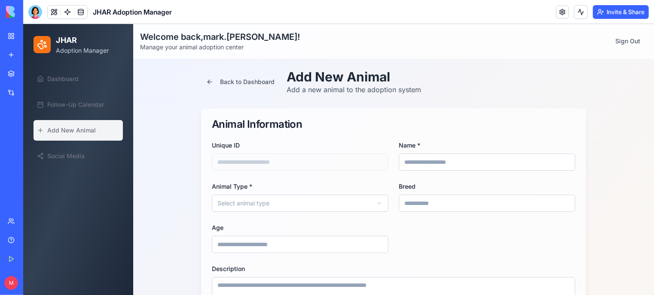
click at [406, 167] on input "Name *" at bounding box center [486, 161] width 176 height 17
type input "*****"
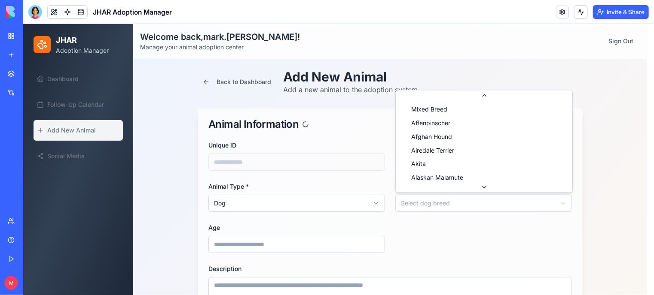
scroll to position [30, 0]
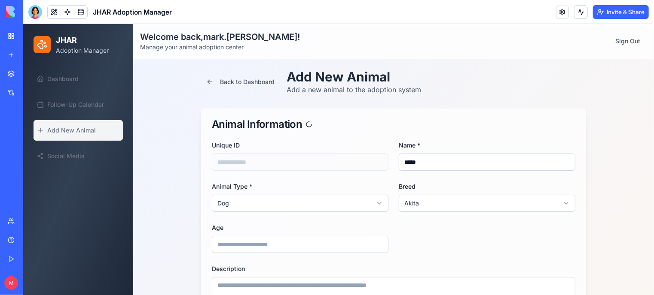
click at [275, 250] on input "Age" at bounding box center [299, 244] width 176 height 17
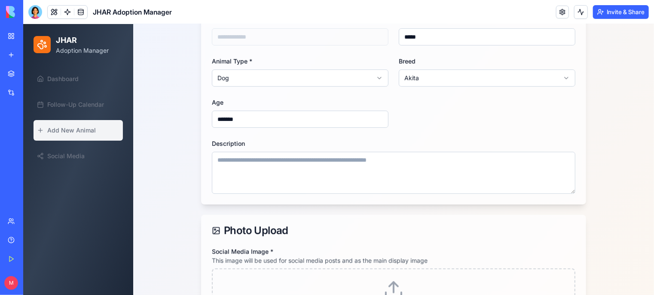
scroll to position [131, 0]
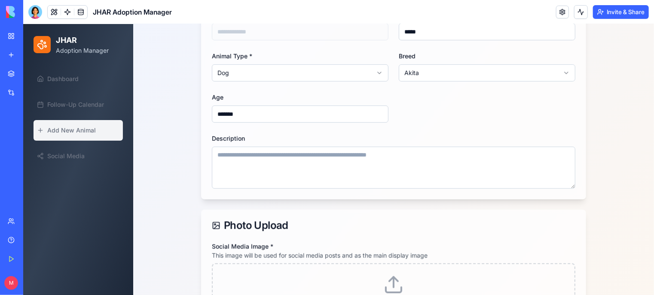
type input "*******"
click at [236, 152] on textarea "Description" at bounding box center [392, 167] width 363 height 42
type textarea "*"
type input "*******"
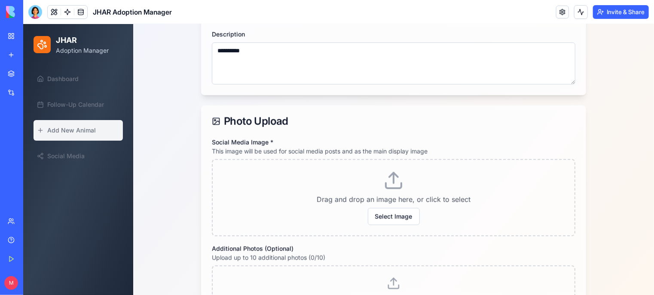
scroll to position [240, 0]
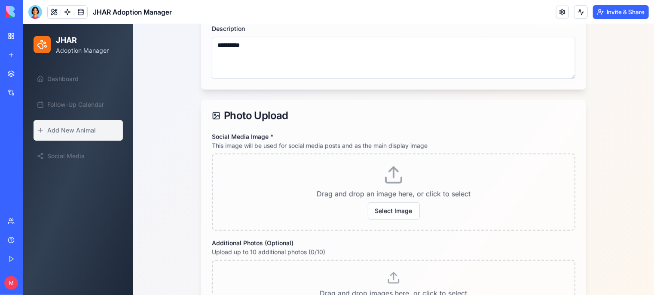
type textarea "**********"
drag, startPoint x: 392, startPoint y: 222, endPoint x: 392, endPoint y: 217, distance: 5.2
click at [392, 217] on div "Drag and drop an image here, or click to select Select Image" at bounding box center [392, 191] width 363 height 77
click at [392, 217] on button "Select Image" at bounding box center [393, 210] width 52 height 17
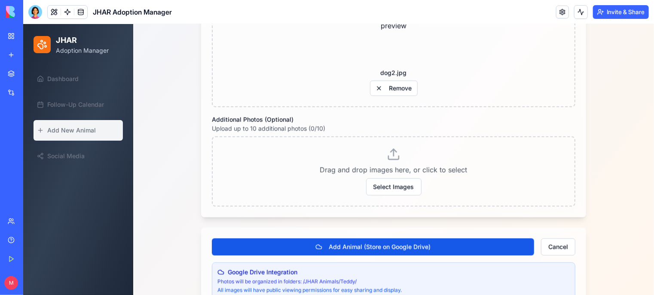
scroll to position [396, 0]
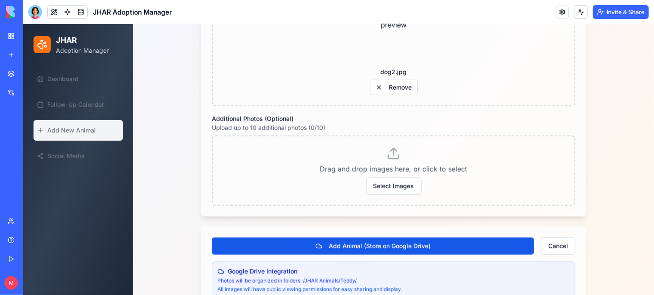
click at [383, 193] on div "Drag and drop images here, or click to select Select Images" at bounding box center [392, 170] width 363 height 70
click at [383, 188] on button "Select Images" at bounding box center [392, 185] width 55 height 17
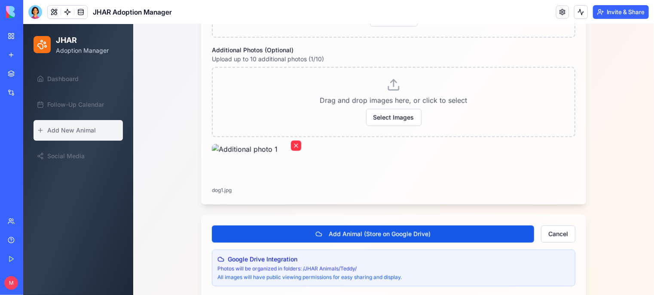
scroll to position [475, 0]
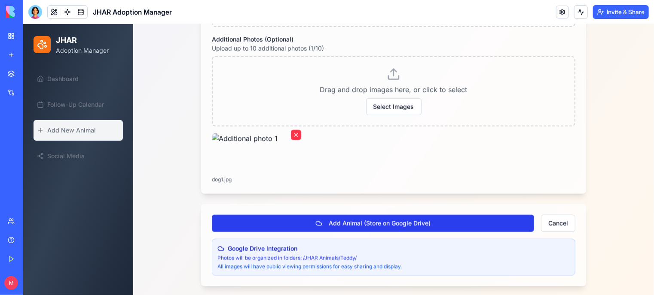
click at [378, 222] on button "Add Animal (Store on Google Drive)" at bounding box center [372, 223] width 322 height 17
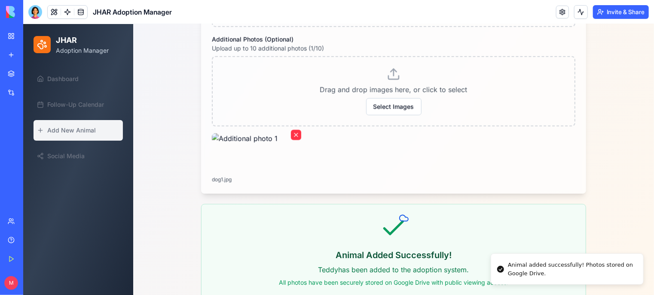
scroll to position [45, 0]
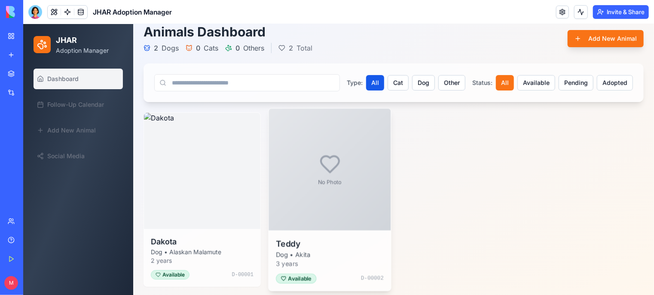
click at [318, 205] on div "No Photo" at bounding box center [329, 169] width 122 height 122
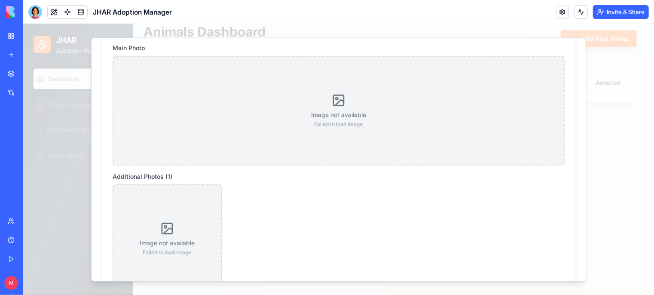
scroll to position [0, 0]
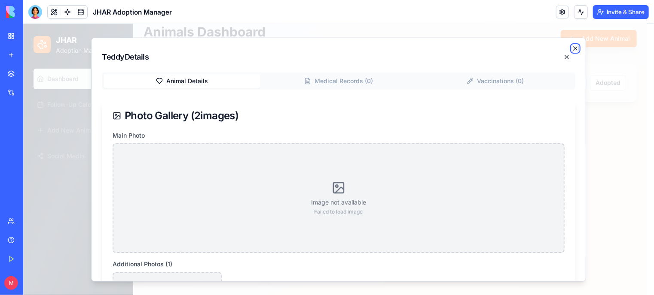
click at [571, 47] on icon "button" at bounding box center [574, 48] width 7 height 7
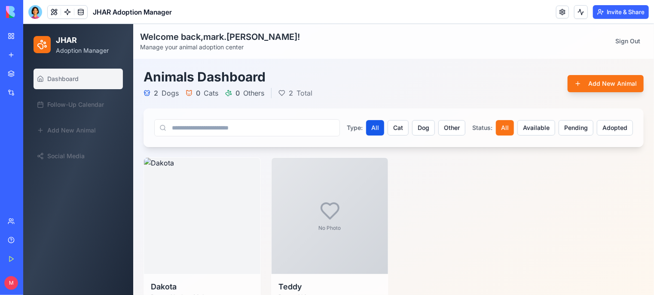
click at [121, 195] on div "Dashboard Follow-Up Calendar Add New Animal Social Media" at bounding box center [78, 180] width 110 height 230
click at [303, 238] on div "No Photo" at bounding box center [329, 214] width 122 height 122
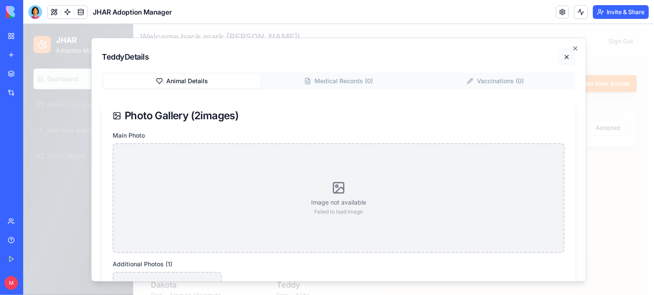
click at [560, 53] on button at bounding box center [565, 56] width 17 height 17
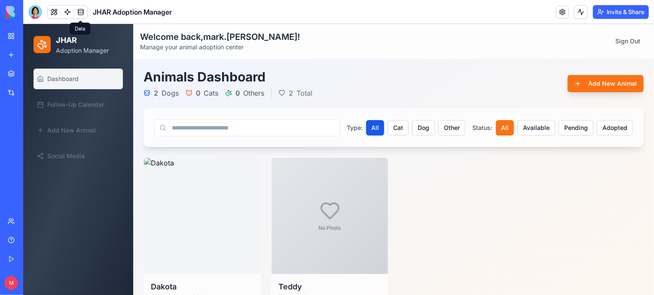
click at [82, 10] on link at bounding box center [80, 12] width 13 height 13
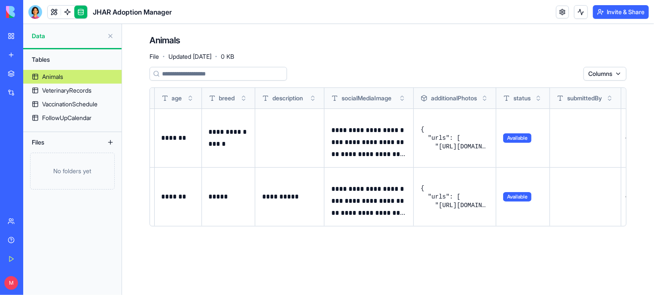
scroll to position [0, 194]
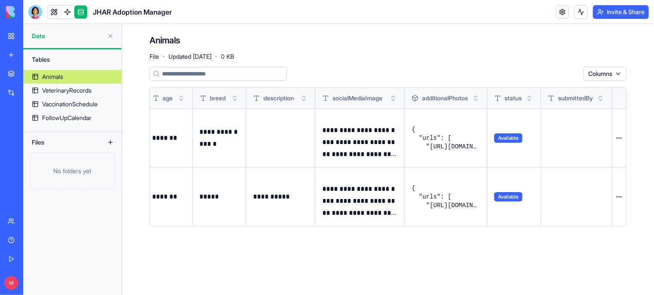
click at [355, 214] on p "**********" at bounding box center [359, 201] width 75 height 36
click at [0, 0] on button at bounding box center [0, 0] width 0 height 0
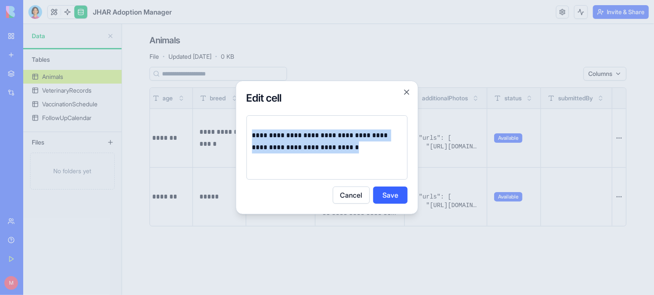
drag, startPoint x: 268, startPoint y: 159, endPoint x: 249, endPoint y: 134, distance: 31.3
click at [249, 134] on div "**********" at bounding box center [326, 148] width 161 height 64
copy p "**********"
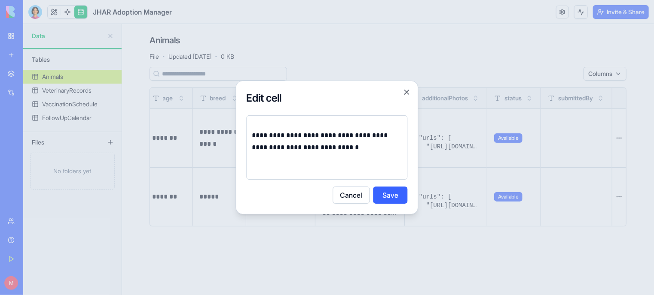
click at [349, 197] on button "Cancel" at bounding box center [351, 195] width 37 height 17
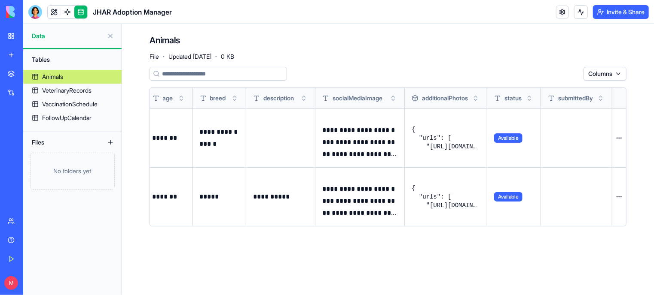
click at [16, 41] on link "My Workspace" at bounding box center [20, 35] width 34 height 17
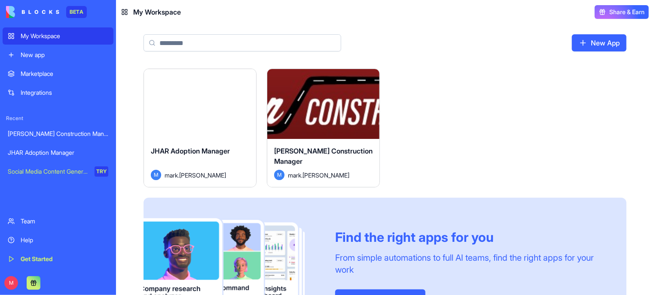
click at [197, 126] on div "Launch" at bounding box center [200, 104] width 112 height 70
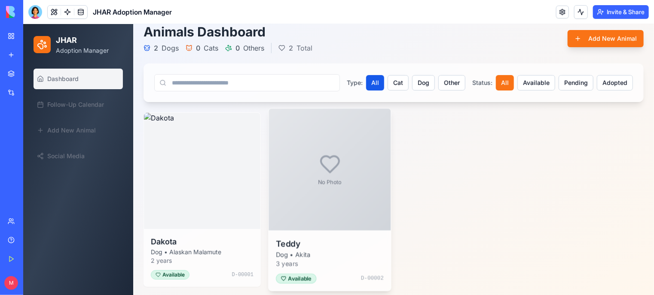
scroll to position [45, 0]
click at [306, 181] on div "No Photo" at bounding box center [329, 170] width 122 height 122
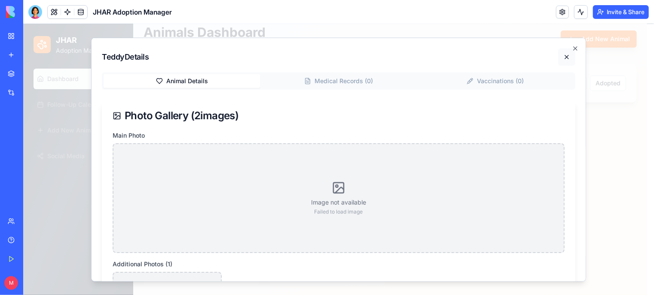
click at [557, 56] on button at bounding box center [565, 56] width 17 height 17
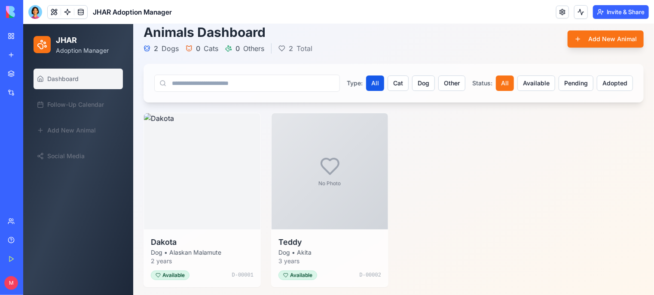
click at [33, 3] on header "JHAR Adoption Manager Invite & Share" at bounding box center [338, 12] width 630 height 24
click at [34, 6] on div at bounding box center [35, 12] width 14 height 14
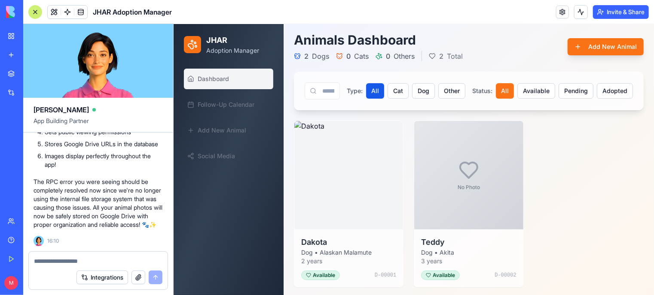
scroll to position [19205, 0]
click at [112, 278] on button "Integrations" at bounding box center [102, 278] width 52 height 14
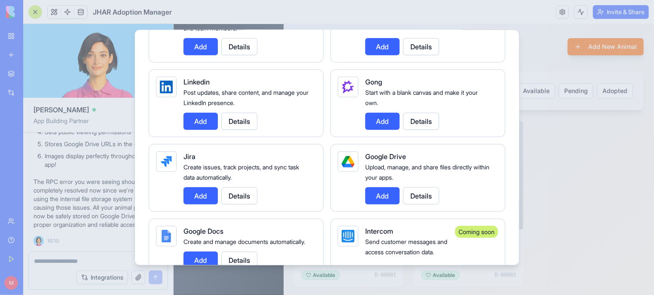
scroll to position [491, 0]
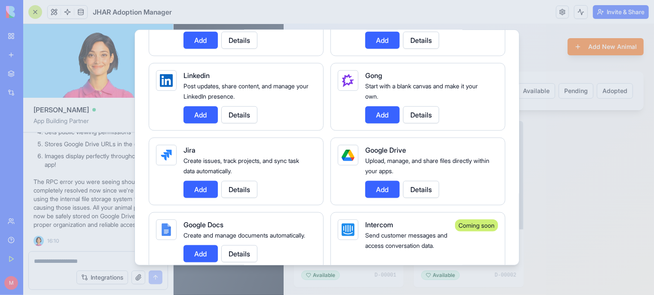
click at [431, 181] on button "Details" at bounding box center [421, 189] width 36 height 17
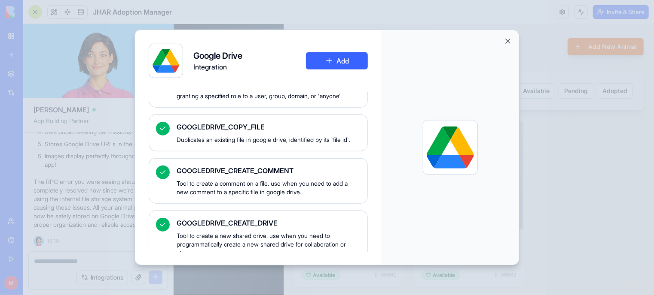
scroll to position [0, 0]
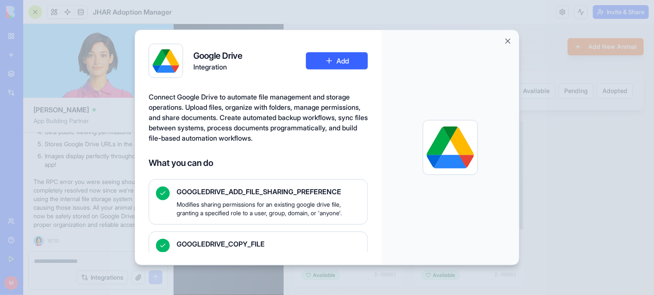
click at [340, 58] on button "Add" at bounding box center [337, 60] width 62 height 17
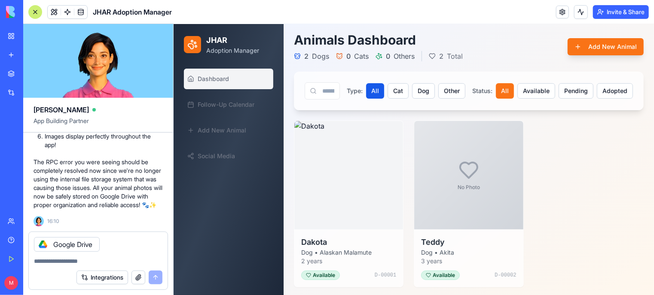
scroll to position [19307, 0]
click at [108, 257] on textarea at bounding box center [98, 261] width 128 height 9
click at [43, 243] on icon at bounding box center [43, 244] width 7 height 7
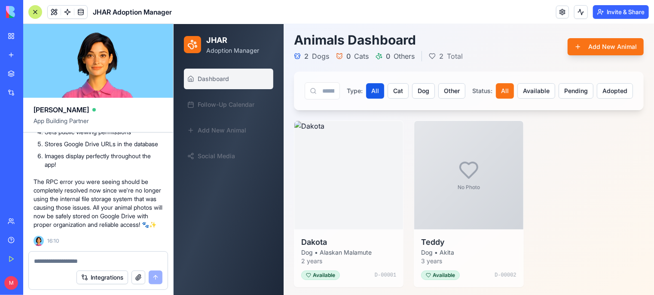
scroll to position [19287, 0]
click at [32, 89] on div "Integrations" at bounding box center [26, 92] width 11 height 9
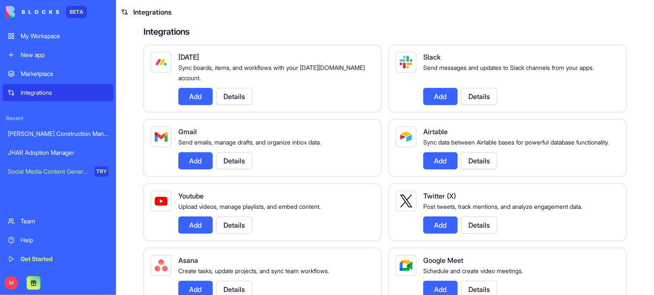
scroll to position [143, 0]
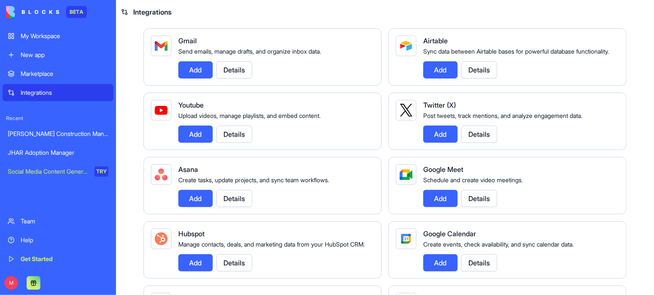
click at [50, 159] on link "JHAR Adoption Manager" at bounding box center [58, 152] width 111 height 17
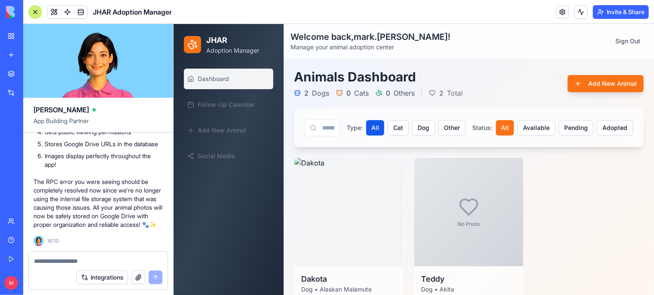
scroll to position [19287, 0]
click at [68, 258] on textarea at bounding box center [98, 261] width 128 height 9
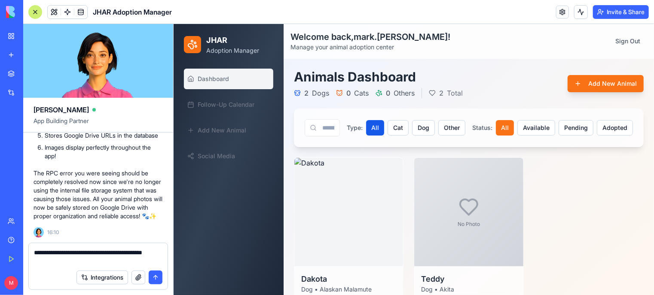
type textarea "**********"
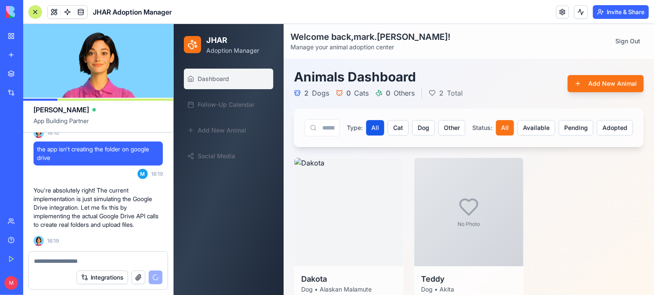
scroll to position [19396, 0]
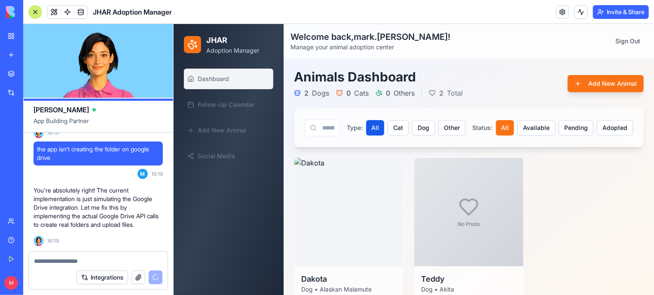
click at [106, 228] on p "You're absolutely right! The current implementation is just simulating the Goog…" at bounding box center [97, 207] width 129 height 43
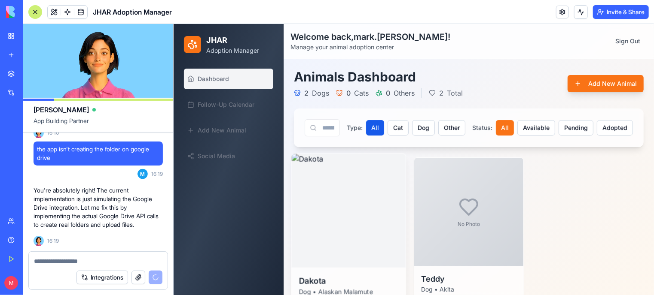
scroll to position [37, 0]
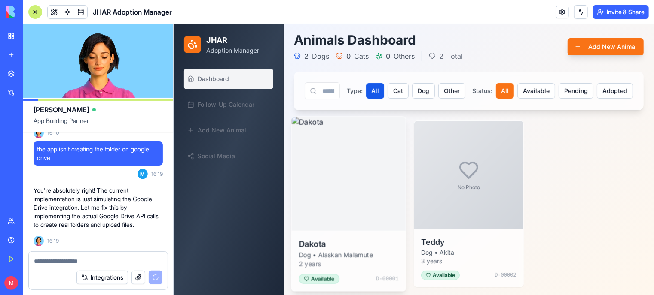
click at [364, 188] on img at bounding box center [348, 173] width 114 height 114
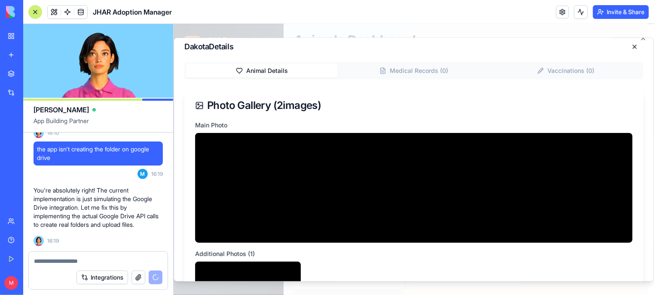
scroll to position [0, 0]
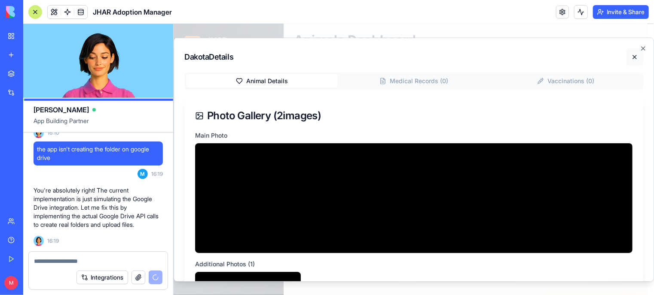
click at [628, 56] on button at bounding box center [633, 56] width 17 height 17
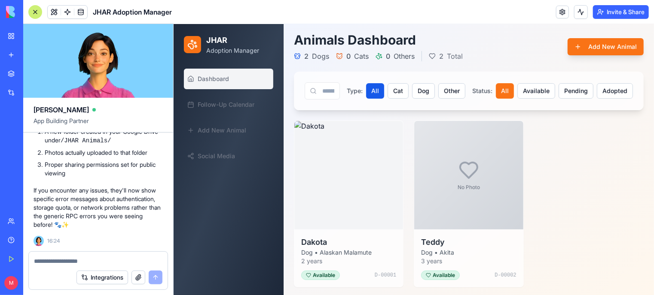
scroll to position [20177, 0]
click at [85, 10] on link at bounding box center [80, 12] width 13 height 13
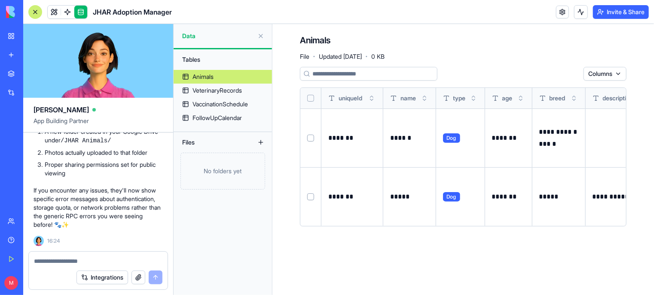
click at [309, 97] on button "Select all" at bounding box center [310, 98] width 7 height 7
click at [568, 73] on html "BETA My Workspace New app Marketplace Integrations Recent [PERSON_NAME] Constru…" at bounding box center [327, 147] width 654 height 295
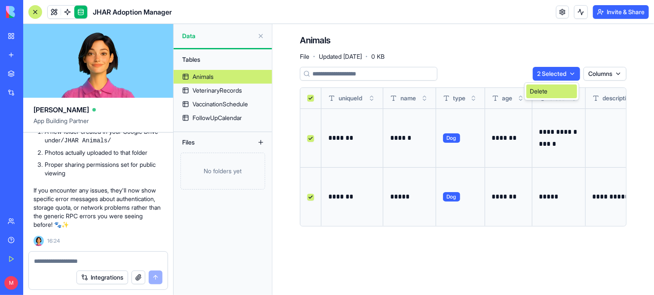
click at [556, 94] on div "Delete" at bounding box center [551, 92] width 51 height 14
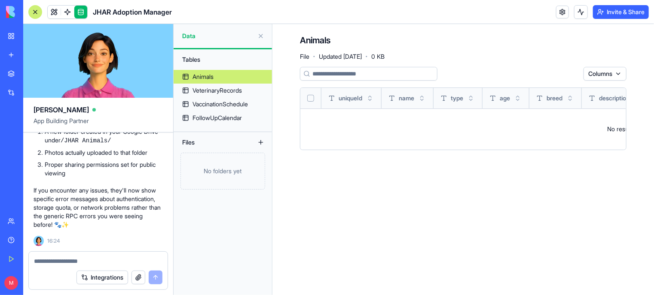
click at [542, 245] on main "Animals File · Updated Sep 2, 2025 · 0 KB Columns uniqueId name type age breed …" at bounding box center [462, 159] width 381 height 271
click at [36, 159] on link "JHAR Adoption Manager" at bounding box center [20, 152] width 34 height 17
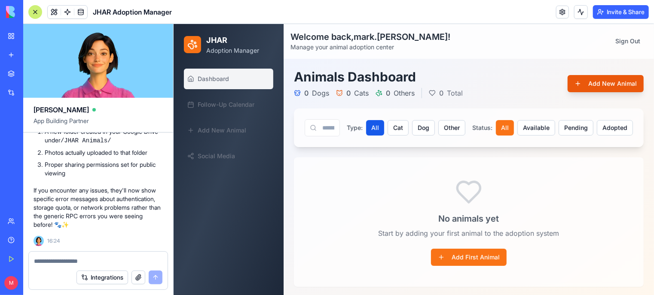
click at [601, 83] on button "Add New Animal" at bounding box center [605, 83] width 76 height 17
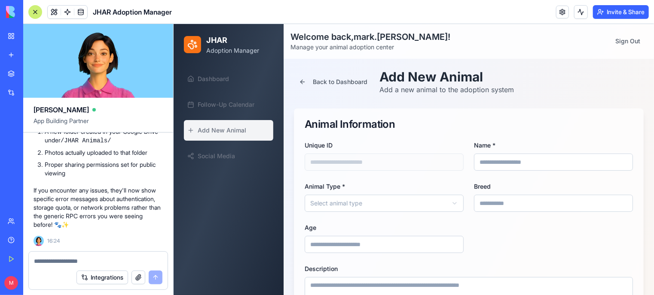
click at [504, 163] on input "Name *" at bounding box center [552, 161] width 159 height 17
type input "******"
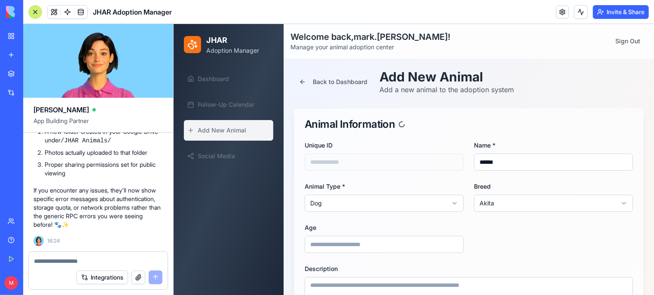
click at [369, 237] on input "Age" at bounding box center [383, 244] width 159 height 17
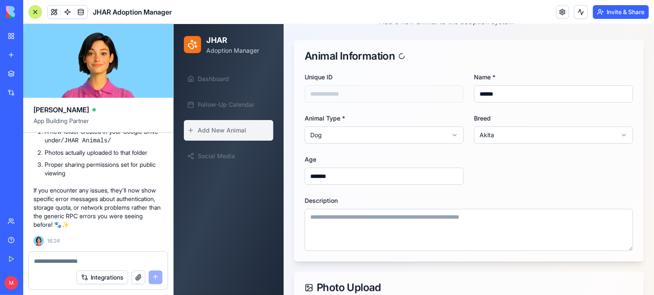
scroll to position [69, 0]
type input "*******"
click at [352, 225] on textarea "Description" at bounding box center [468, 229] width 328 height 42
type input "*******"
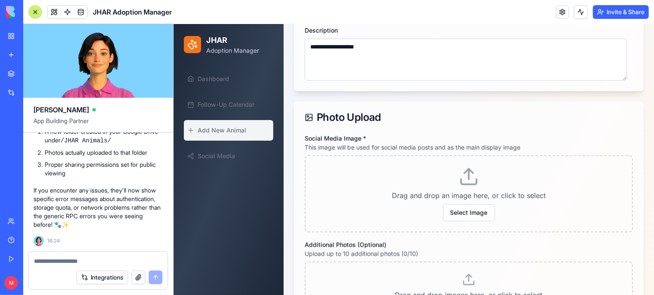
scroll to position [240, 0]
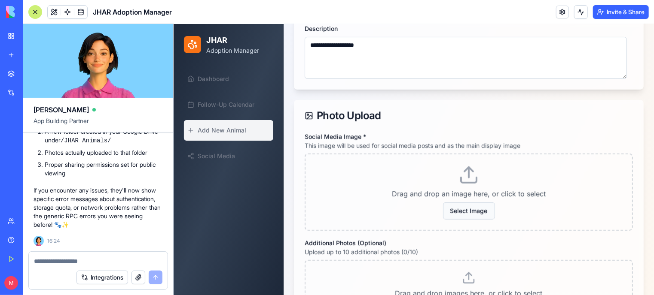
type textarea "**********"
click at [469, 207] on button "Select Image" at bounding box center [468, 210] width 52 height 17
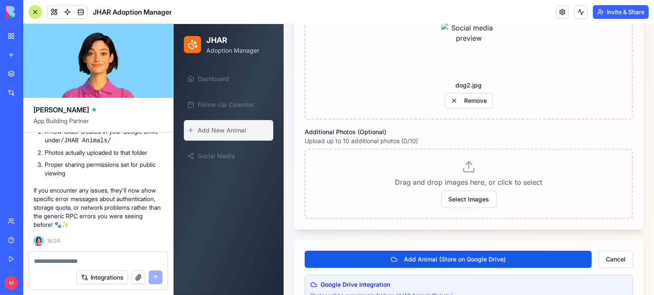
scroll to position [405, 0]
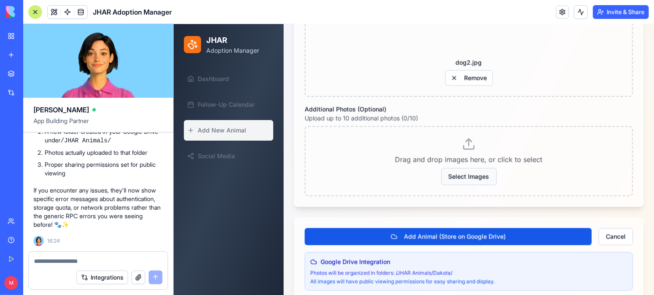
click at [474, 170] on button "Select Images" at bounding box center [468, 176] width 55 height 17
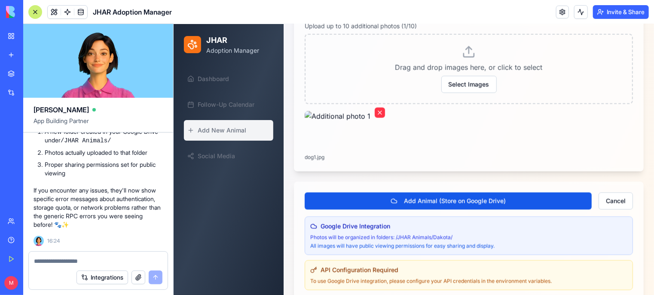
scroll to position [512, 0]
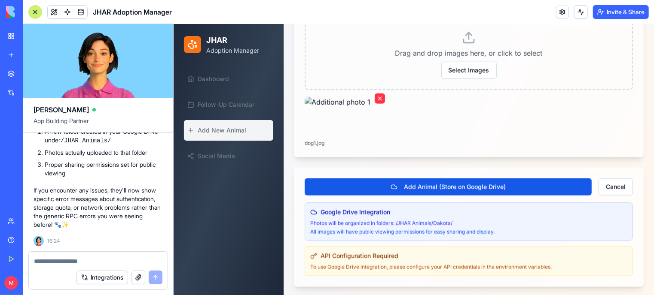
click at [319, 261] on div "API Configuration Required To use Google Drive integration, please configure yo…" at bounding box center [468, 261] width 328 height 30
click at [321, 265] on p "To use Google Drive integration, please configure your API credentials in the e…" at bounding box center [468, 267] width 317 height 7
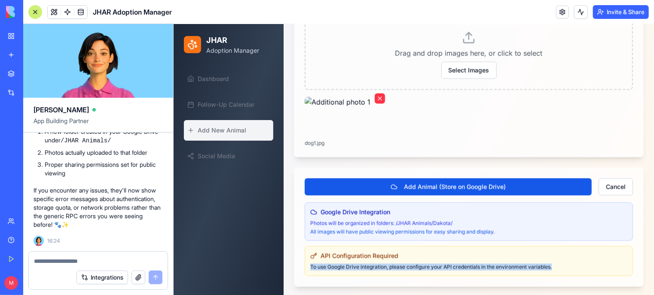
click at [321, 265] on p "To use Google Drive integration, please configure your API credentials in the e…" at bounding box center [468, 267] width 317 height 7
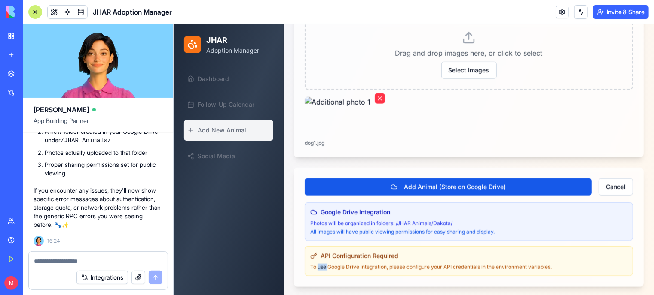
click at [321, 265] on p "To use Google Drive integration, please configure your API credentials in the e…" at bounding box center [468, 267] width 317 height 7
click at [334, 255] on span "API Configuration Required" at bounding box center [359, 256] width 78 height 9
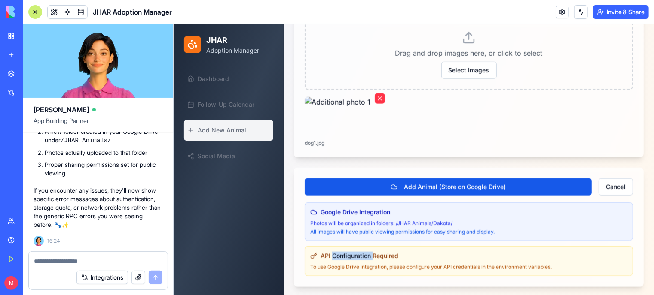
click at [334, 255] on span "API Configuration Required" at bounding box center [359, 256] width 78 height 9
click at [563, 6] on link at bounding box center [562, 12] width 13 height 13
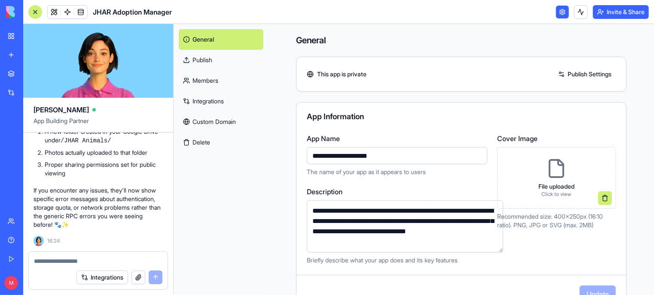
click at [210, 101] on link "Integrations" at bounding box center [221, 101] width 85 height 21
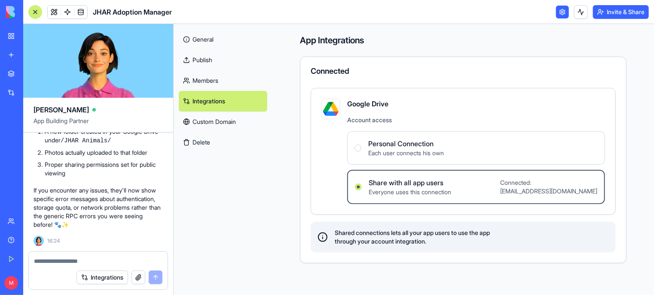
click at [404, 189] on span "Everyone uses this connection" at bounding box center [409, 192] width 82 height 9
click at [362, 189] on users "Share with all app users Everyone uses this connection Connected: markm@journey…" at bounding box center [358, 187] width 7 height 7
click at [202, 40] on link "General" at bounding box center [223, 39] width 88 height 21
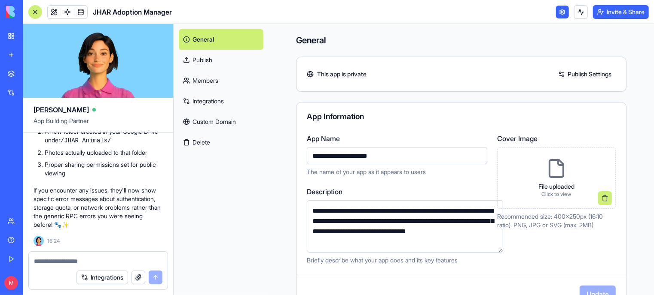
click at [33, 15] on div at bounding box center [35, 12] width 14 height 14
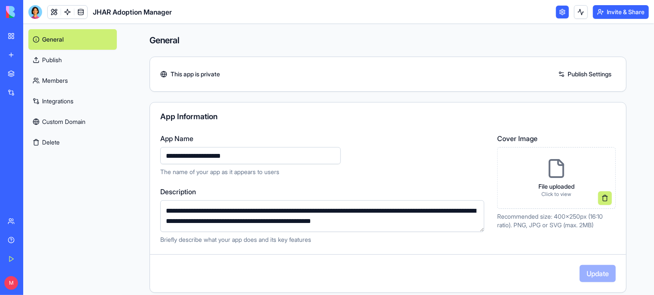
click at [32, 156] on div "JHAR Adoption Manager" at bounding box center [20, 153] width 24 height 9
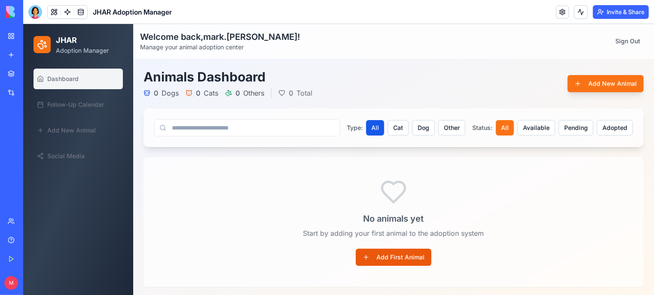
click at [392, 258] on button "Add First Animal" at bounding box center [393, 257] width 76 height 17
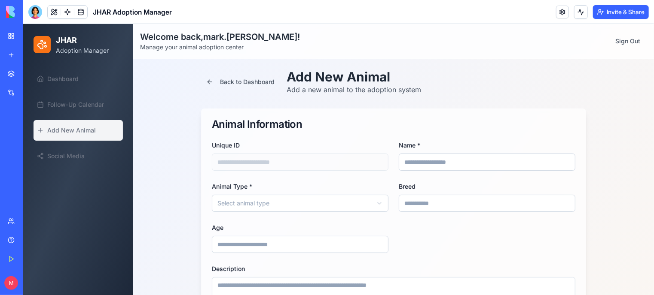
click at [413, 164] on input "Name *" at bounding box center [486, 161] width 176 height 17
type input "******"
type input "*"
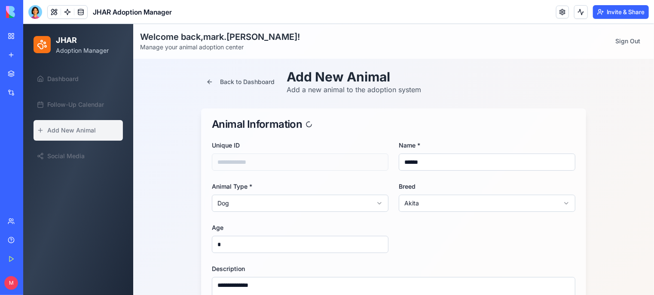
type textarea "**********"
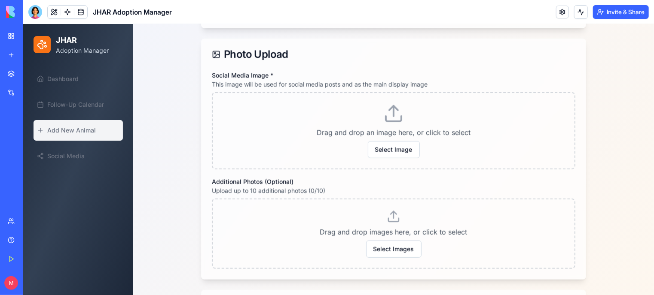
scroll to position [304, 0]
click at [394, 137] on div "Drag and drop an image here, or click to select Select Image" at bounding box center [392, 128] width 341 height 55
click at [394, 140] on button "Select Image" at bounding box center [393, 147] width 52 height 17
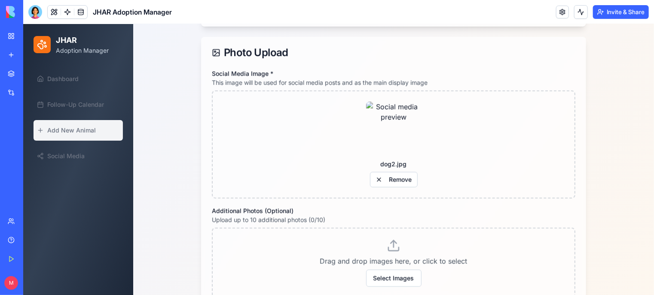
type input "*******"
click at [383, 277] on button "Select Images" at bounding box center [392, 278] width 55 height 17
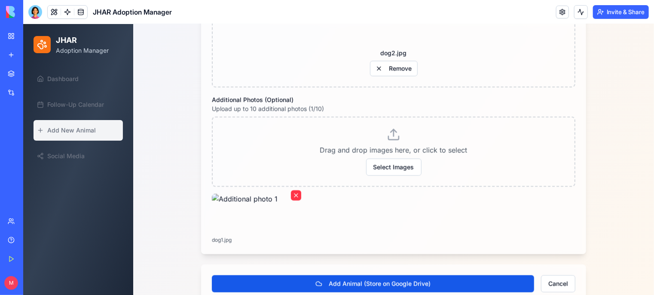
scroll to position [465, 0]
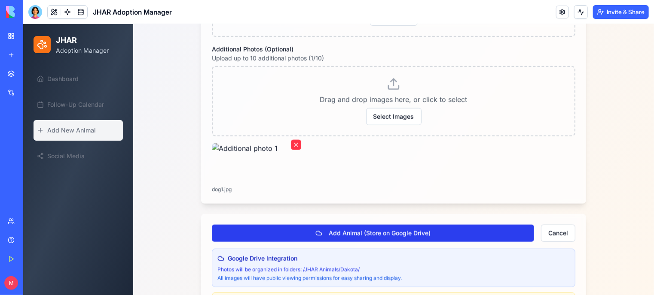
click at [375, 228] on button "Add Animal (Store on Google Drive)" at bounding box center [372, 233] width 322 height 17
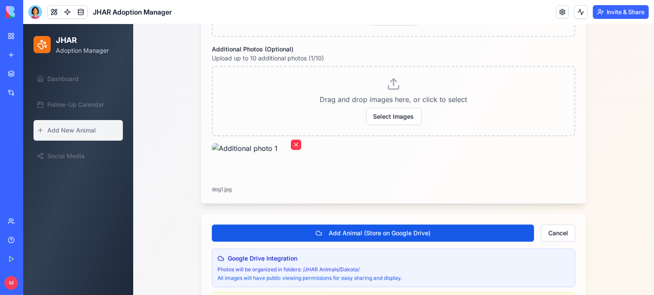
click at [444, 288] on div "Google Drive Integration Photos will be organized in folders: /JHAR Animals/ Da…" at bounding box center [392, 286] width 363 height 74
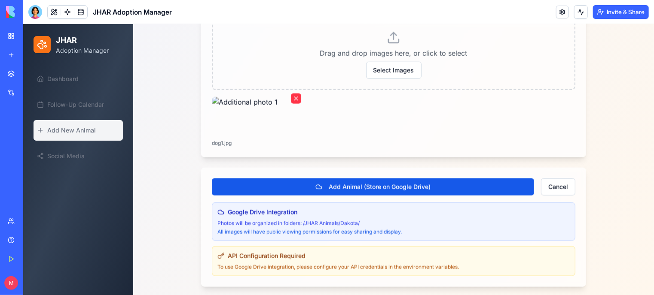
click at [376, 264] on p "To use Google Drive integration, please configure your API credentials in the e…" at bounding box center [393, 267] width 352 height 7
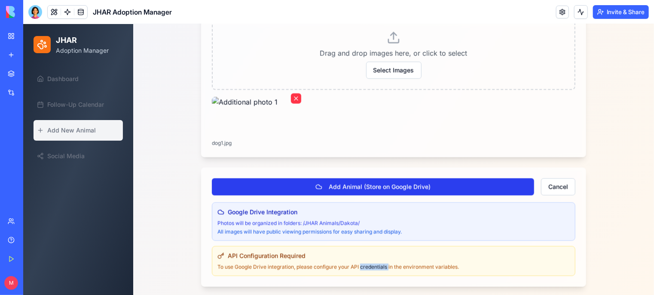
click at [436, 182] on button "Add Animal (Store on Google Drive)" at bounding box center [372, 186] width 322 height 17
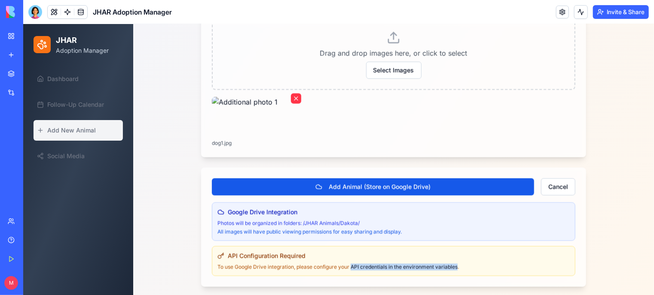
drag, startPoint x: 348, startPoint y: 264, endPoint x: 455, endPoint y: 268, distance: 106.6
click at [455, 268] on p "To use Google Drive integration, please configure your API credentials in the e…" at bounding box center [393, 267] width 352 height 7
copy p "API credentials in the environment variables"
click at [10, 242] on link "Help" at bounding box center [20, 240] width 34 height 17
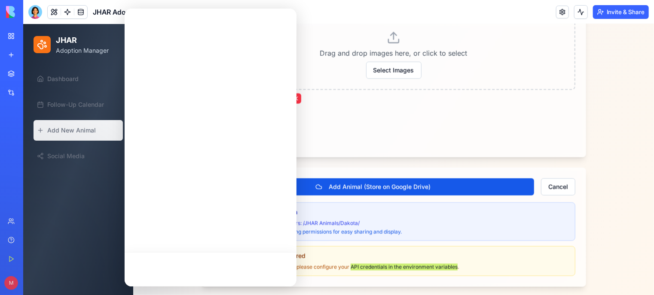
scroll to position [0, 0]
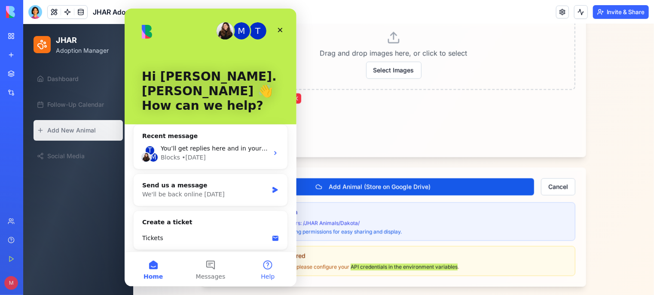
click at [269, 269] on button "Help" at bounding box center [267, 269] width 57 height 34
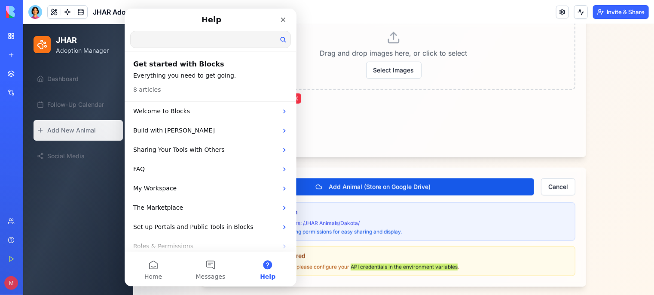
click at [168, 43] on input "Search for help" at bounding box center [210, 39] width 160 height 16
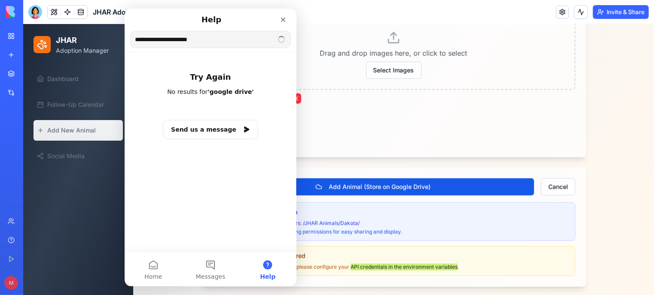
type input "**********"
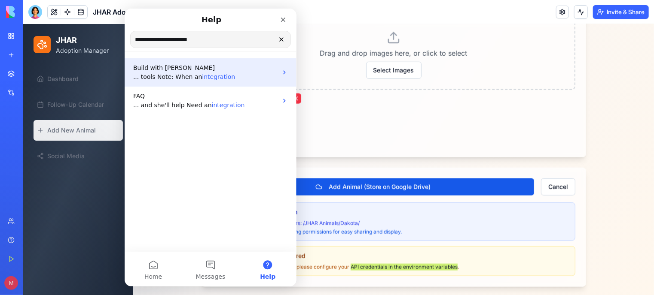
click at [283, 75] on icon "Intercom messenger" at bounding box center [283, 72] width 7 height 7
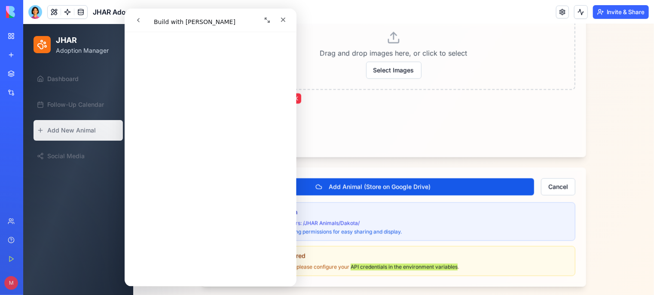
scroll to position [367, 0]
click at [282, 21] on icon "Close" at bounding box center [282, 19] width 7 height 7
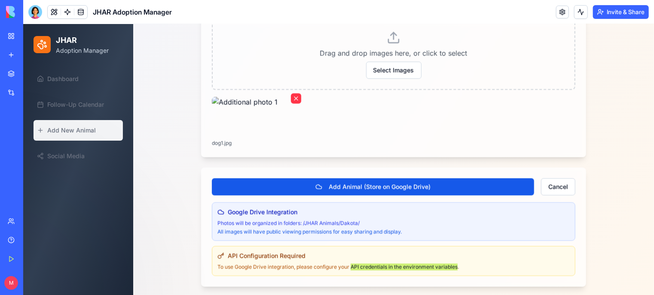
scroll to position [0, 0]
click at [33, 16] on div at bounding box center [35, 12] width 14 height 14
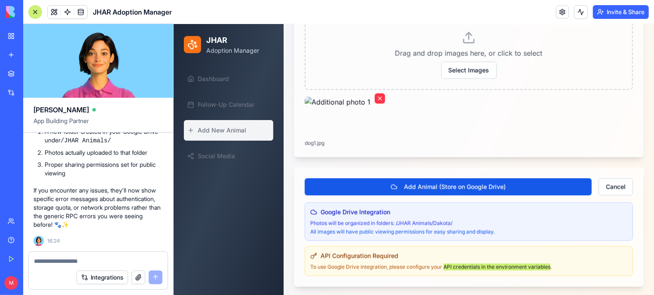
click at [43, 255] on div at bounding box center [98, 259] width 139 height 14
click at [46, 264] on textarea at bounding box center [98, 261] width 128 height 9
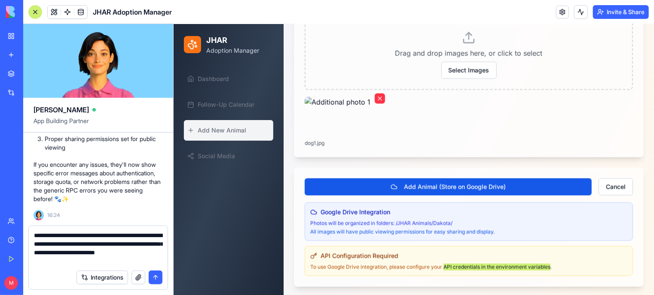
type textarea "**********"
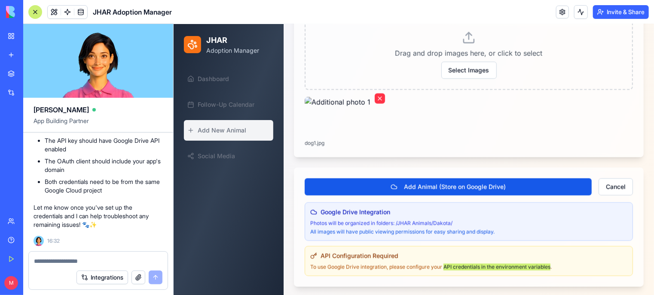
scroll to position [20497, 0]
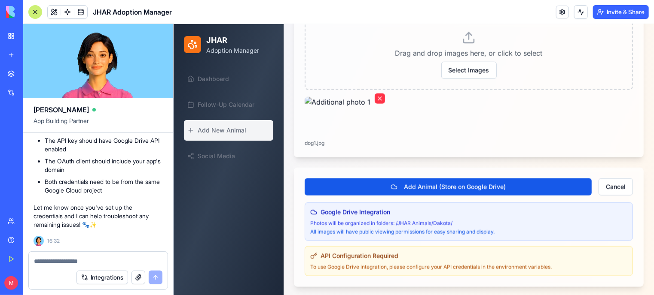
click at [224, 235] on div "Dashboard Follow-Up Calendar Add New Animal Social Media" at bounding box center [228, 180] width 110 height 230
click at [64, 264] on textarea at bounding box center [98, 261] width 129 height 9
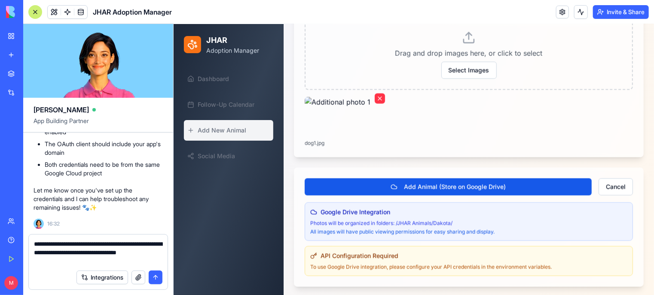
type textarea "**********"
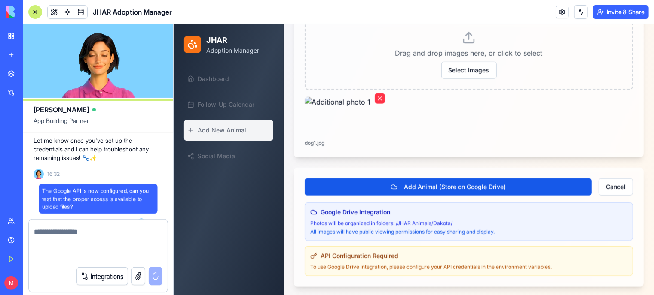
scroll to position [21040, 0]
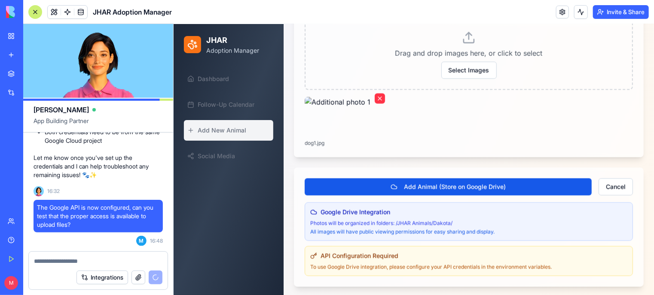
click at [353, 253] on span "API Configuration Required" at bounding box center [359, 256] width 78 height 9
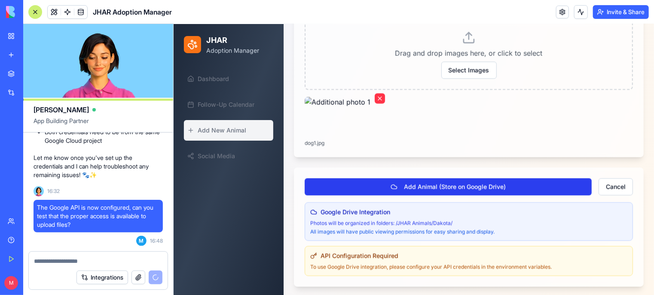
click at [439, 182] on button "Add Animal (Store on Google Drive)" at bounding box center [447, 186] width 287 height 17
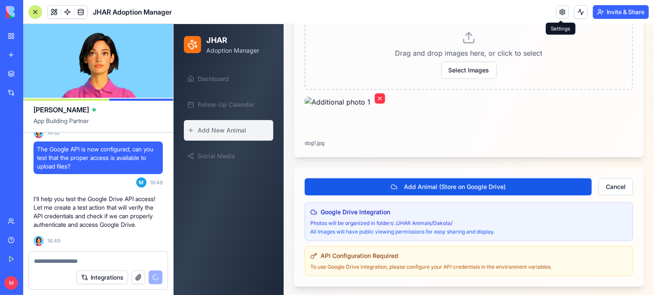
scroll to position [21114, 0]
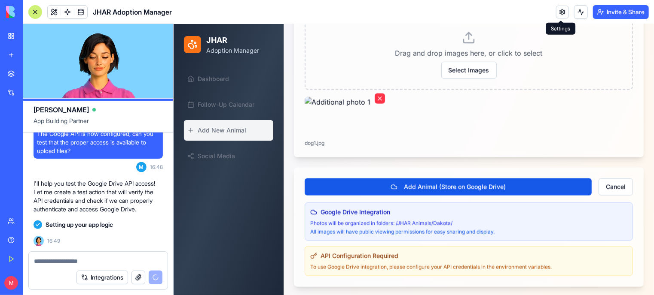
click at [439, 264] on p "To use Google Drive integration, please configure your API credentials in the e…" at bounding box center [468, 267] width 317 height 7
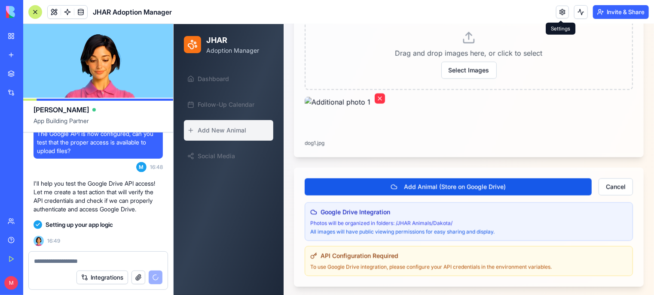
click at [395, 260] on div "API Configuration Required To use Google Drive integration, please configure yo…" at bounding box center [468, 261] width 328 height 30
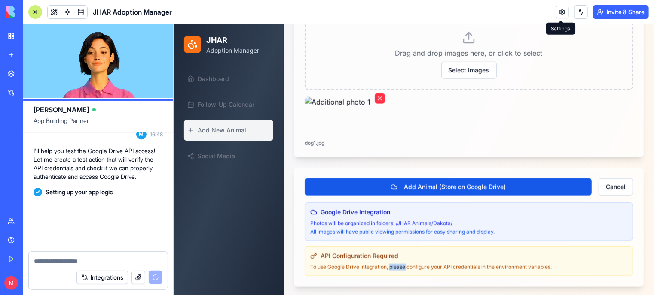
click at [395, 260] on div "API Configuration Required To use Google Drive integration, please configure yo…" at bounding box center [468, 261] width 328 height 30
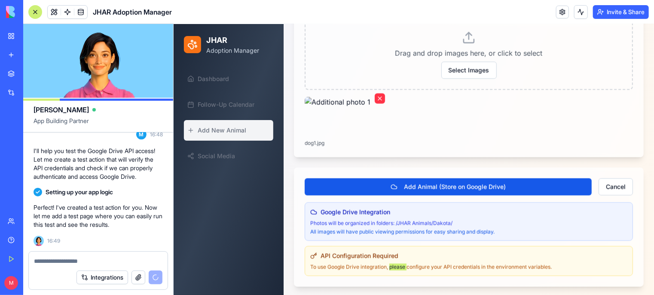
scroll to position [21178, 0]
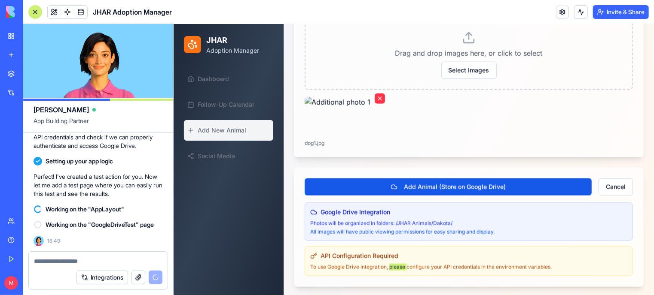
click at [23, 90] on div "Integrations" at bounding box center [26, 92] width 11 height 9
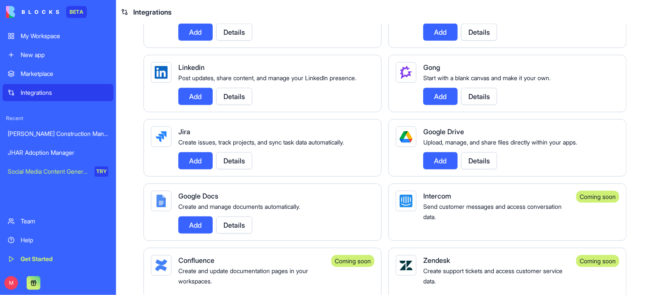
scroll to position [438, 0]
click at [470, 170] on button "Details" at bounding box center [479, 160] width 36 height 17
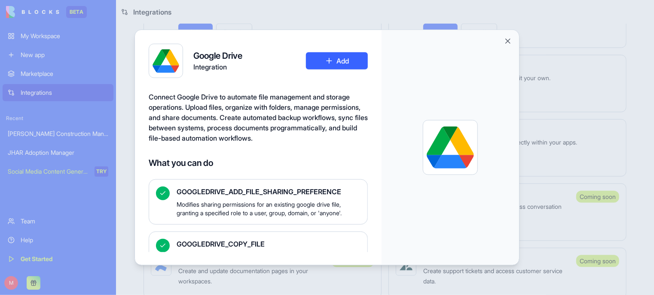
click at [343, 60] on button "Add" at bounding box center [337, 60] width 62 height 17
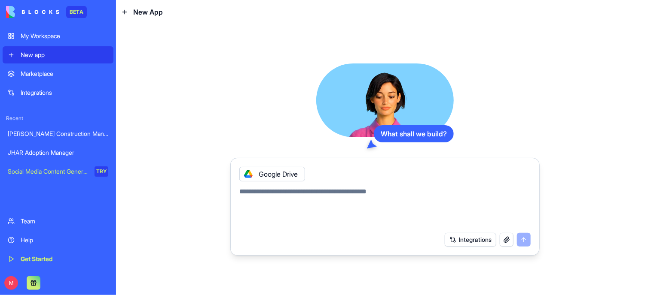
click at [249, 173] on icon at bounding box center [247, 174] width 3 height 3
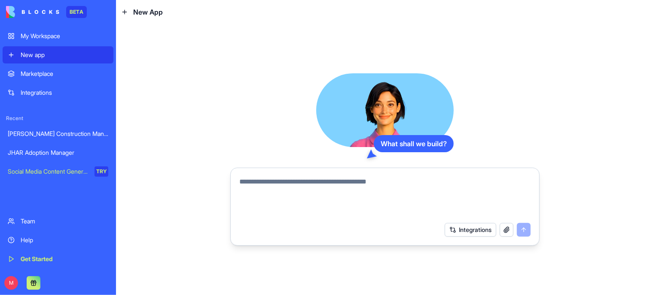
click at [39, 152] on div "JHAR Adoption Manager" at bounding box center [58, 153] width 100 height 9
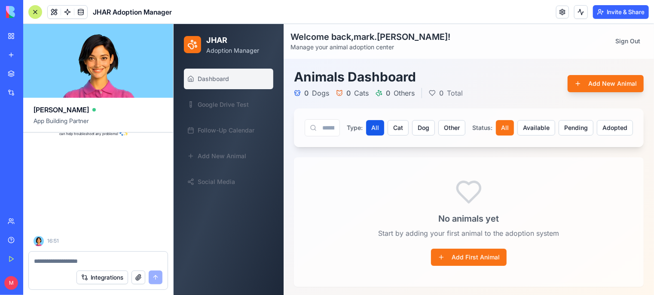
scroll to position [21673, 0]
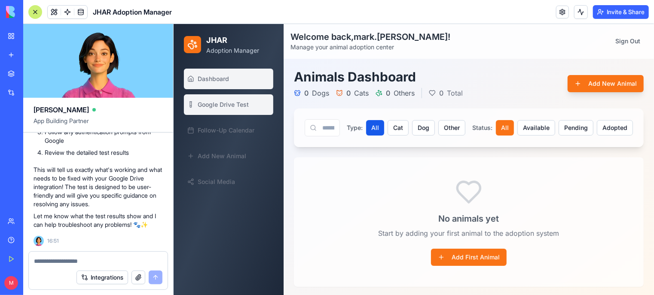
click at [215, 102] on span "Google Drive Test" at bounding box center [222, 104] width 51 height 9
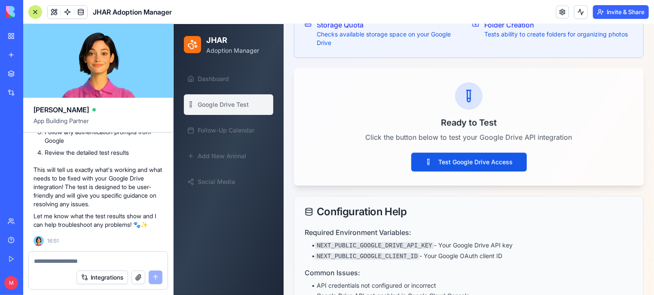
scroll to position [158, 0]
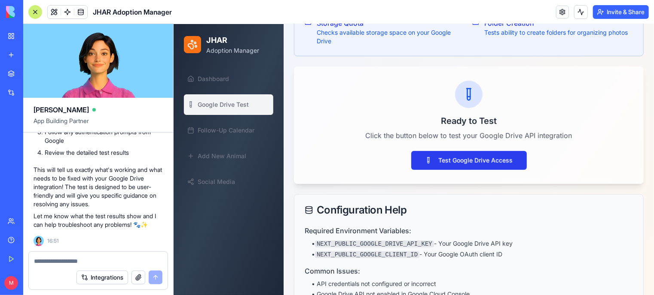
click at [471, 167] on button "Test Google Drive Access" at bounding box center [468, 160] width 116 height 19
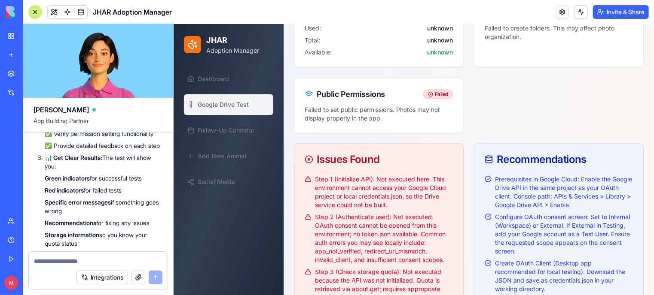
scroll to position [476, 0]
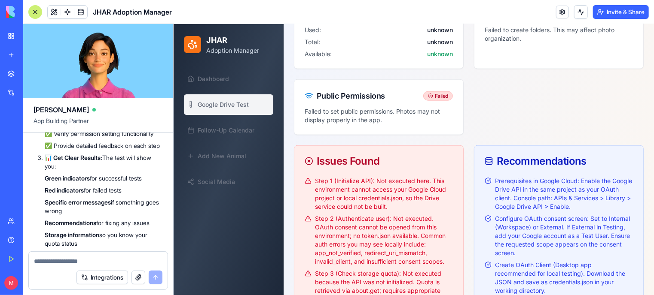
click at [32, 135] on div "[PERSON_NAME] Construction Manager" at bounding box center [20, 134] width 24 height 9
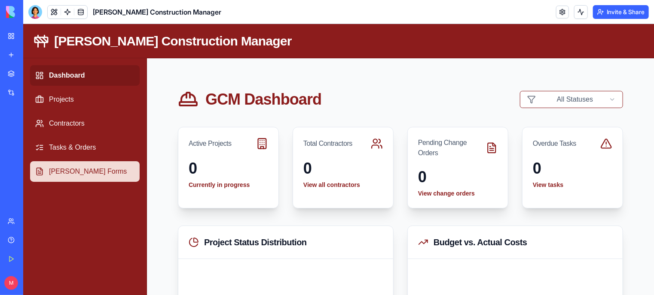
click at [64, 176] on link "[PERSON_NAME] Forms" at bounding box center [84, 171] width 109 height 21
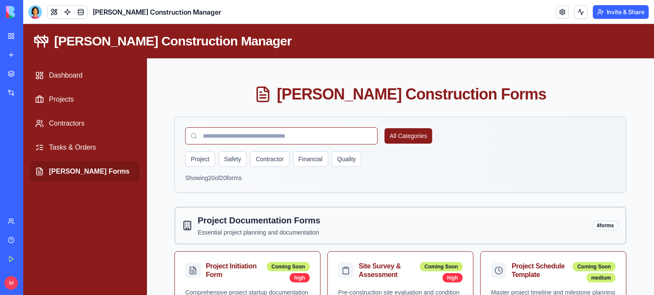
click at [64, 176] on link "[PERSON_NAME] Forms" at bounding box center [84, 171] width 109 height 21
click at [76, 168] on link "[PERSON_NAME] Forms" at bounding box center [84, 171] width 109 height 21
click at [67, 171] on link "[PERSON_NAME] Forms" at bounding box center [84, 171] width 109 height 21
click at [55, 13] on button at bounding box center [54, 12] width 13 height 13
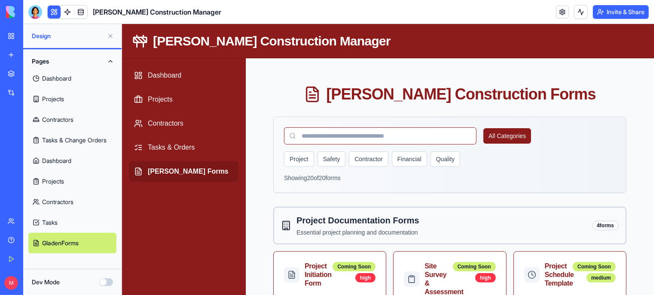
click at [180, 171] on link "[PERSON_NAME] Forms" at bounding box center [182, 171] width 109 height 21
click at [108, 284] on button "Dev Mode" at bounding box center [106, 283] width 14 height 8
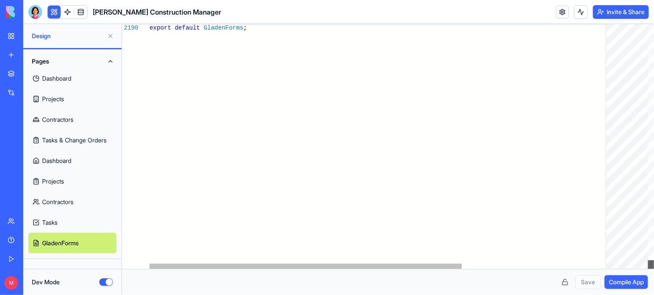
click at [647, 269] on div at bounding box center [650, 265] width 6 height 9
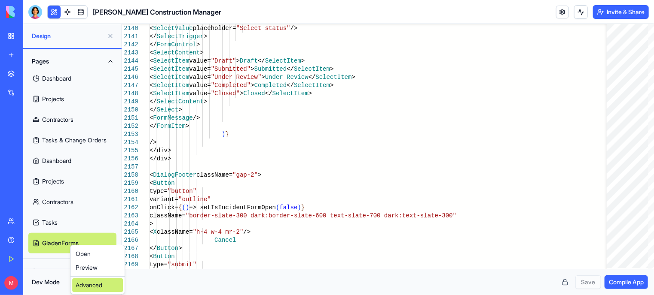
click at [85, 284] on div "Advanced" at bounding box center [97, 286] width 51 height 14
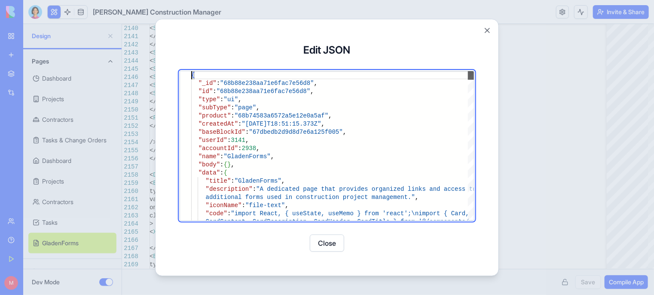
click at [468, 71] on div at bounding box center [471, 75] width 6 height 9
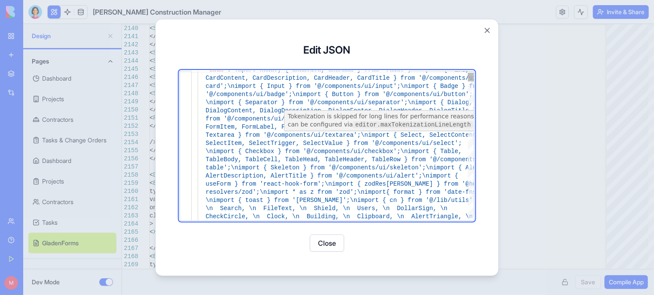
type textarea "**********"
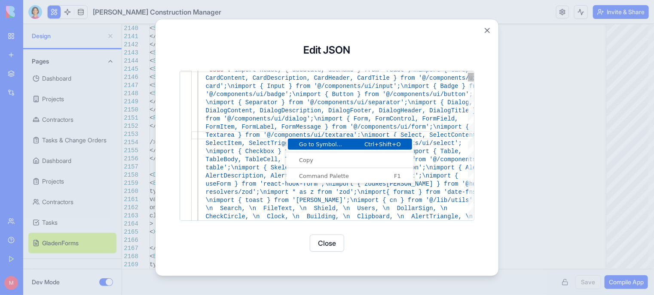
click at [305, 144] on span "Go to Symbol..." at bounding box center [320, 145] width 65 height 6
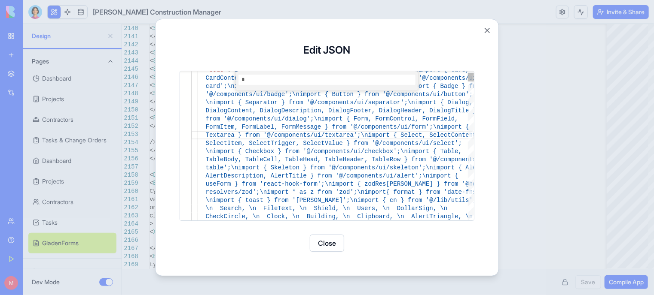
scroll to position [44, 0]
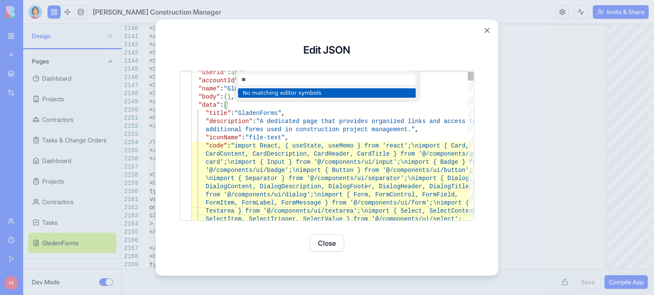
type input "*"
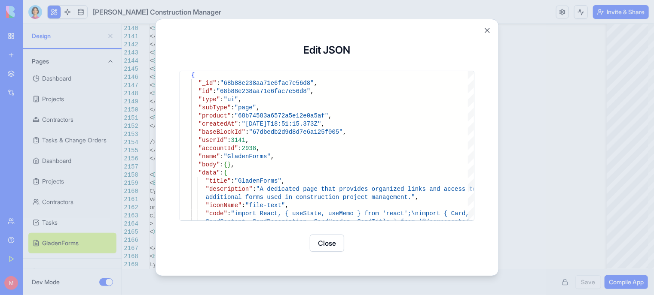
click at [390, 29] on div "Update Block JSON Update Block JSON Edit JSON "code" : "import React, { useStat…" at bounding box center [326, 148] width 343 height 258
drag, startPoint x: 486, startPoint y: 36, endPoint x: 487, endPoint y: 28, distance: 7.8
click at [487, 28] on div "Update Block JSON Update Block JSON Edit JSON "code" : "import React, { useStat…" at bounding box center [326, 148] width 343 height 258
click at [487, 28] on button "Close" at bounding box center [487, 30] width 9 height 9
